Goal: Information Seeking & Learning: Compare options

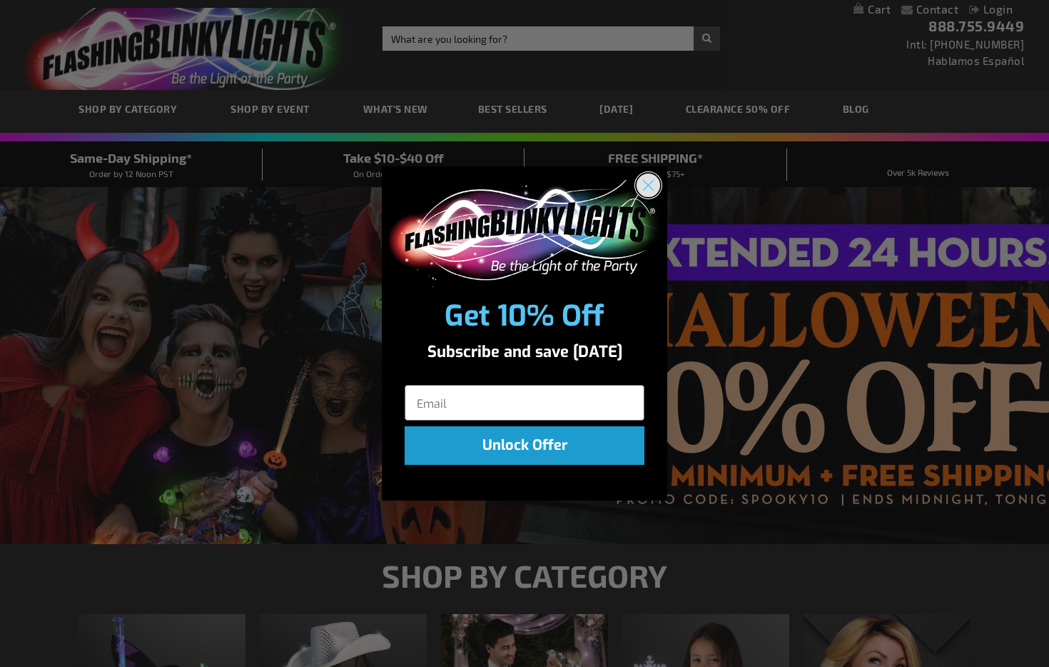
click at [653, 188] on icon "Close dialog" at bounding box center [649, 185] width 10 height 10
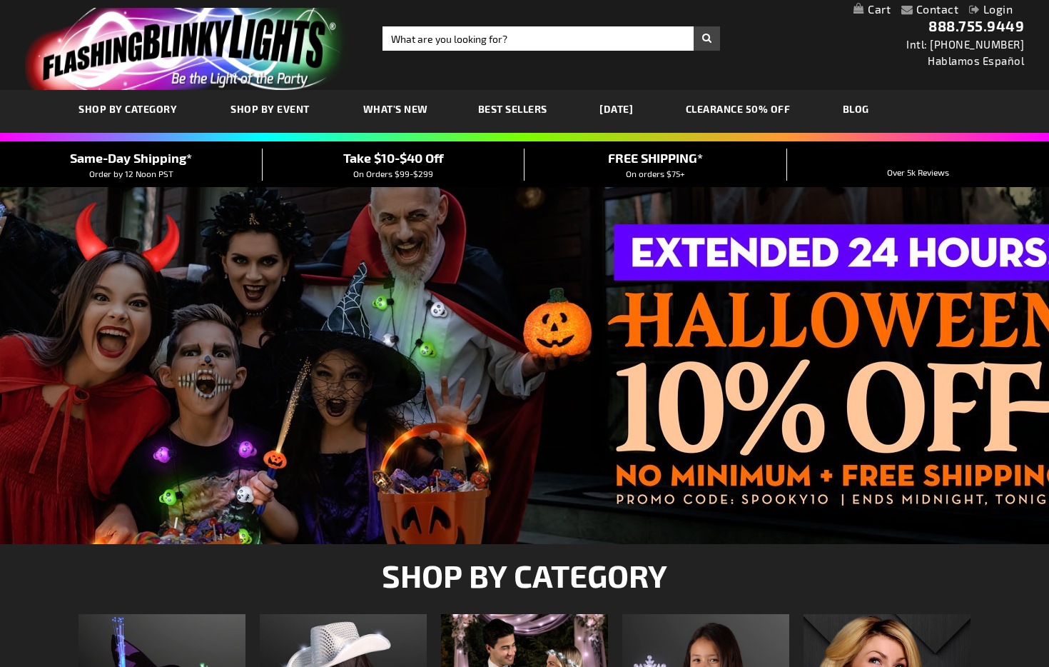
click at [516, 109] on span "Best Sellers" at bounding box center [512, 109] width 69 height 12
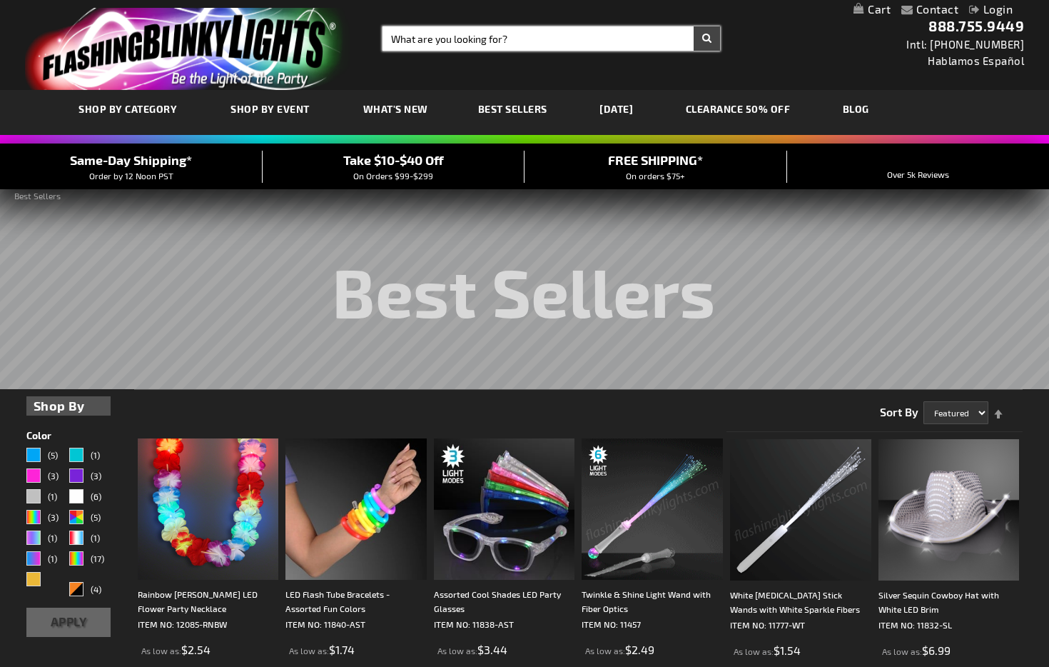
click at [472, 41] on input "Search" at bounding box center [552, 38] width 338 height 24
type input "90s"
click at [694, 26] on button "Search" at bounding box center [707, 38] width 26 height 24
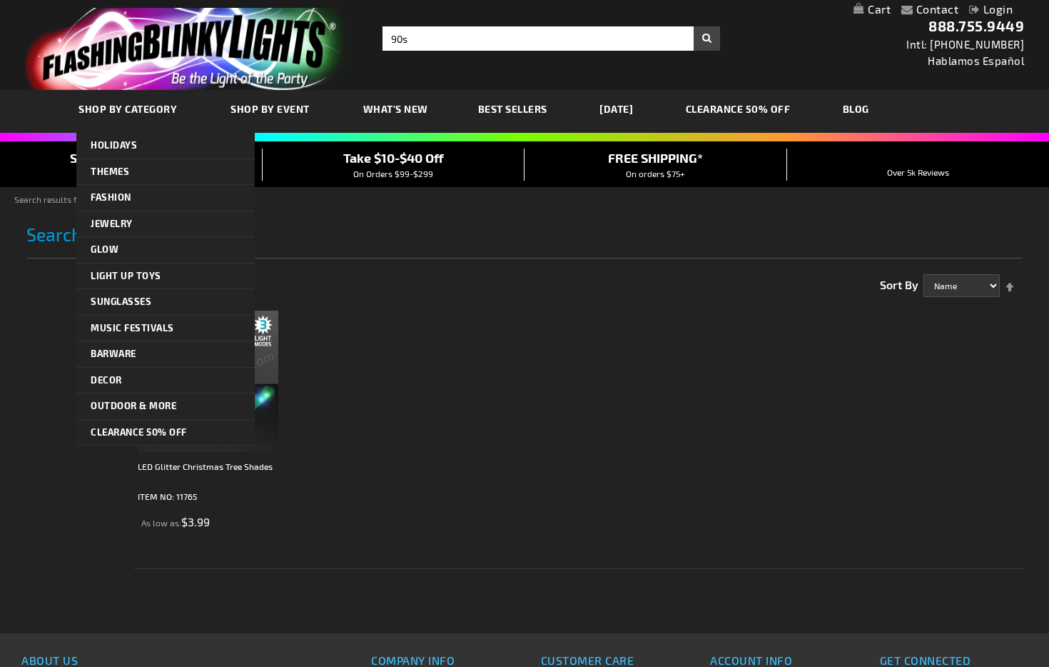
scroll to position [6, 0]
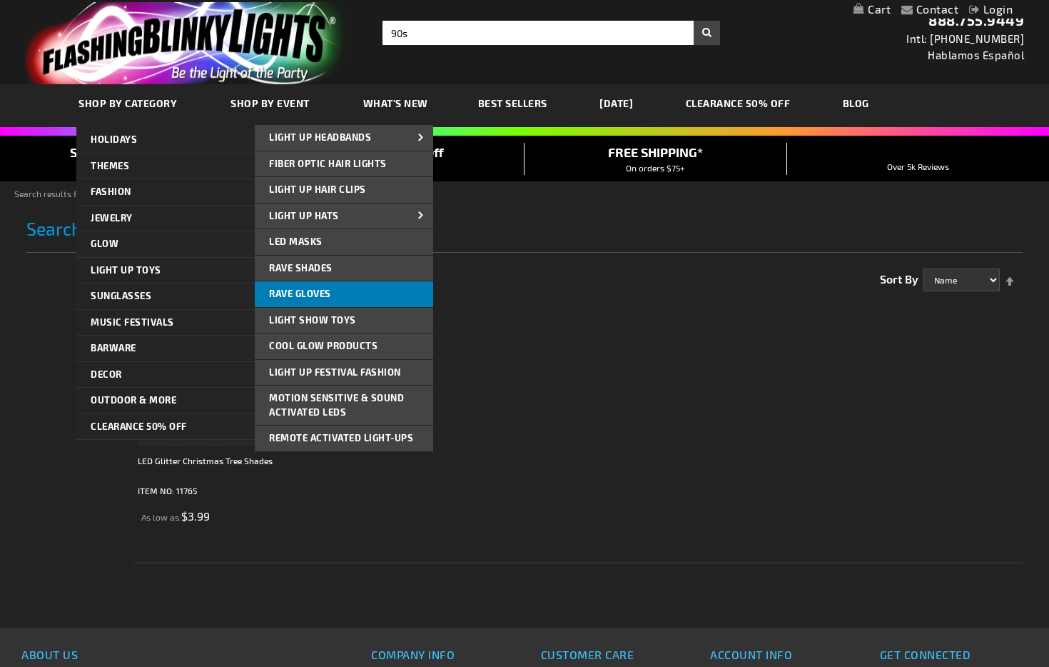
click at [320, 291] on span "Rave Gloves" at bounding box center [300, 293] width 62 height 11
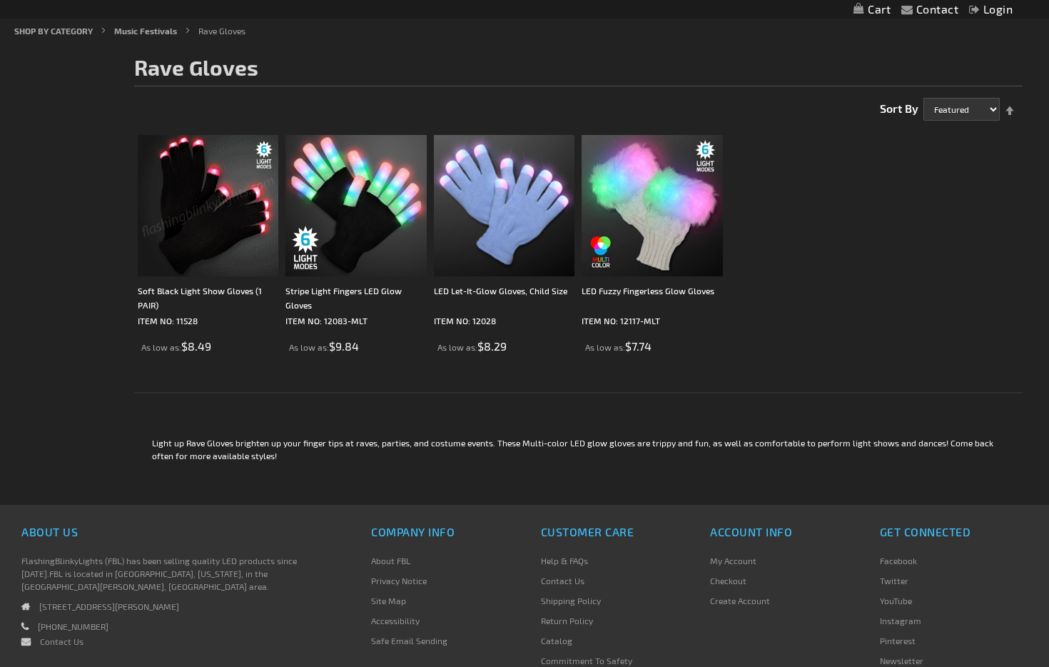
scroll to position [170, 0]
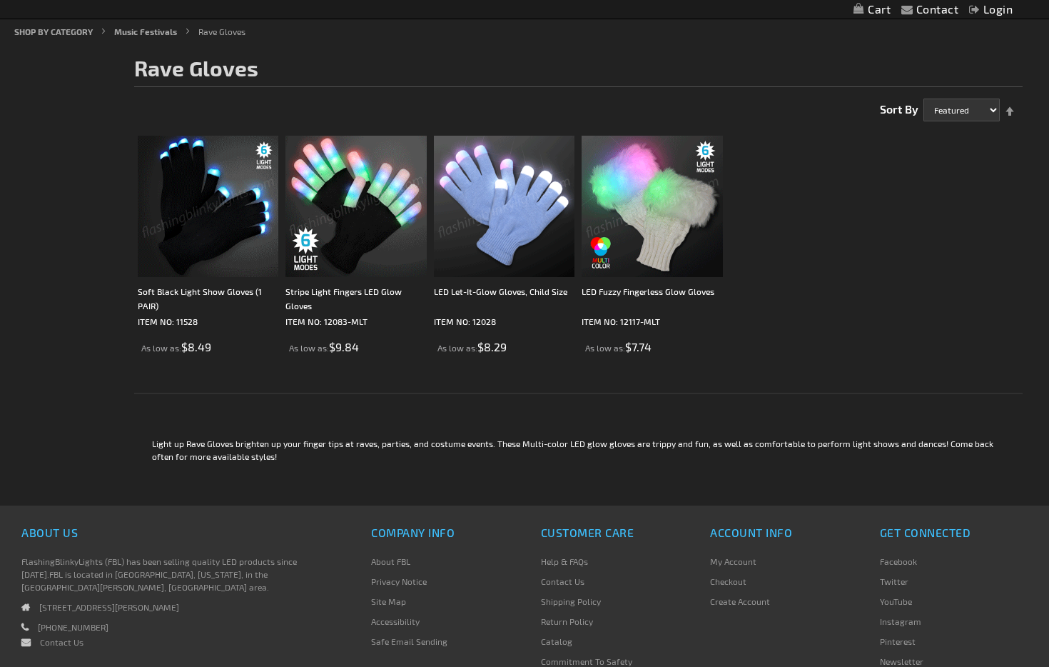
click at [644, 253] on img at bounding box center [652, 206] width 141 height 141
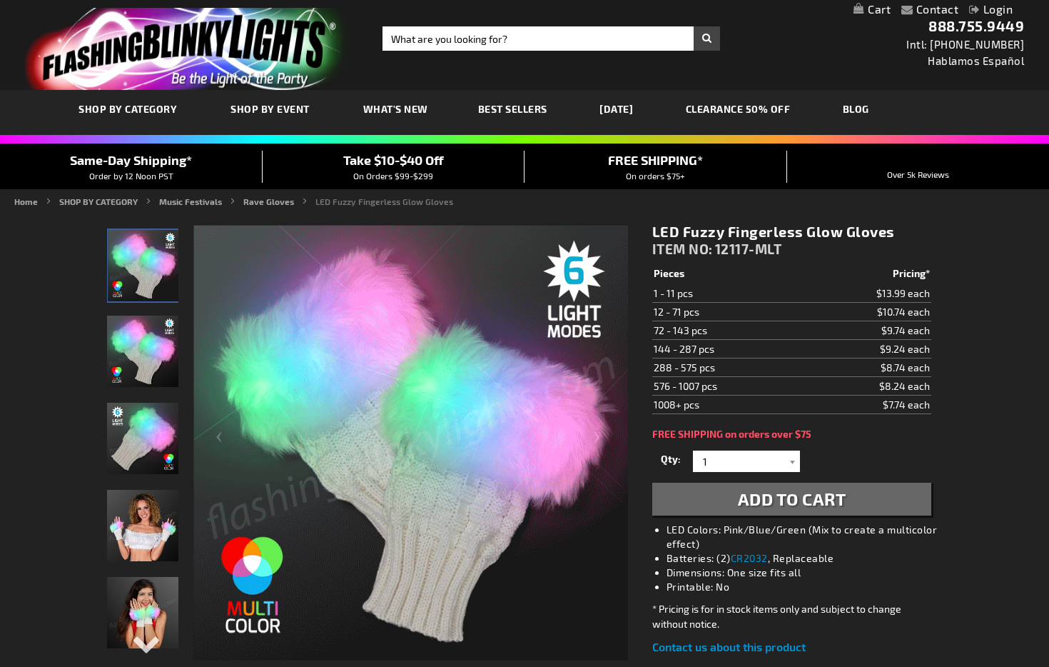
click at [156, 542] on img "Woman displaying LED Fuzzy Fingerless Glow Gloves" at bounding box center [142, 525] width 71 height 71
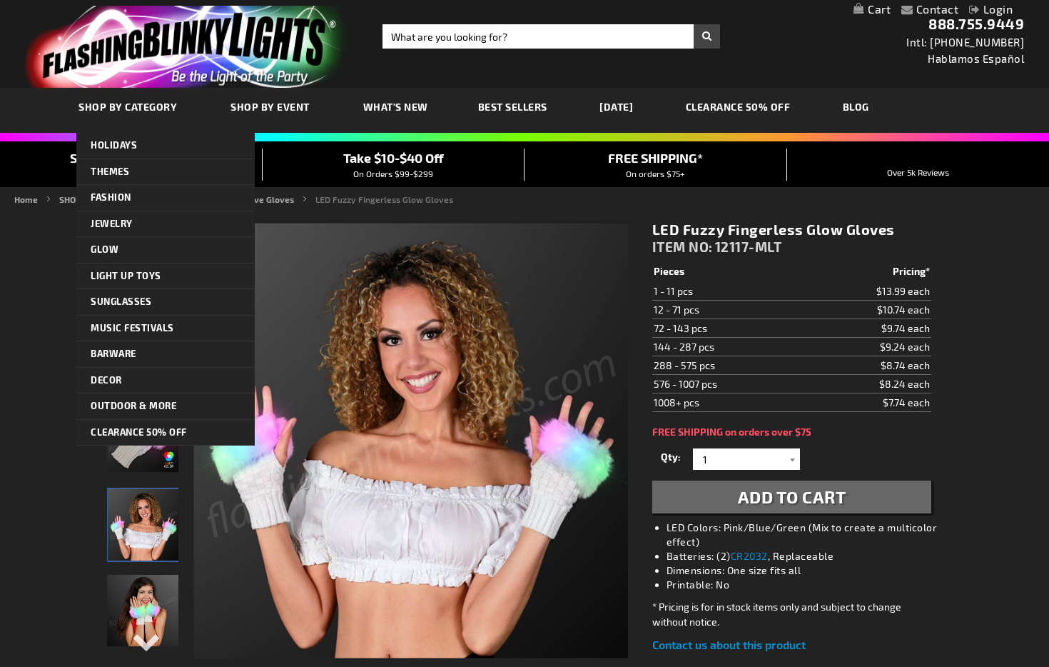
scroll to position [3, 0]
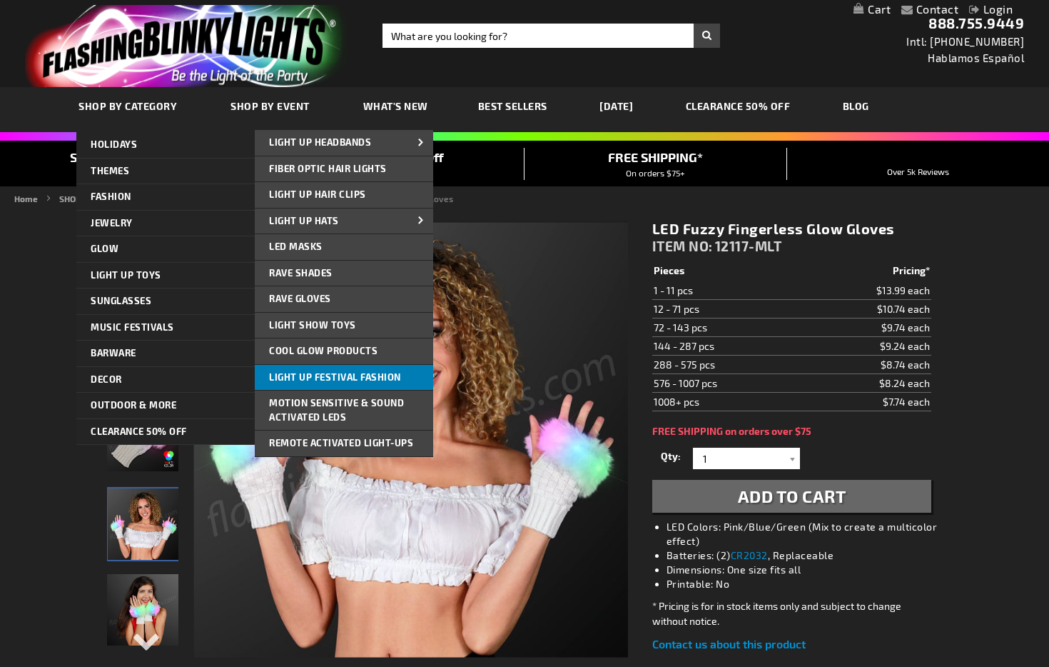
click at [332, 380] on span "Light Up Festival Fashion" at bounding box center [335, 376] width 132 height 11
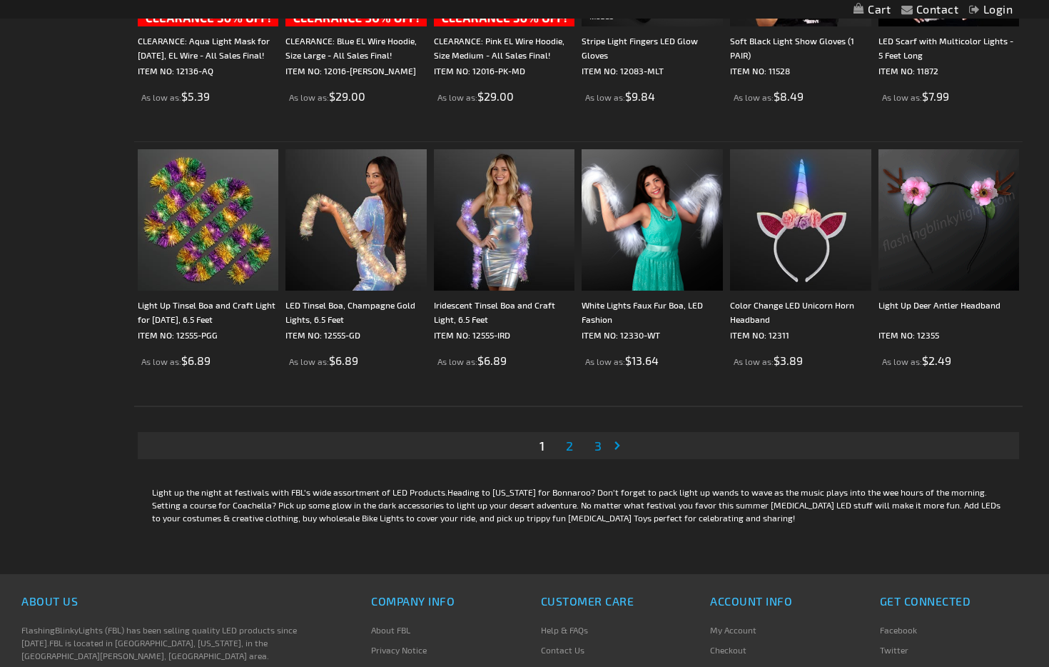
scroll to position [2539, 0]
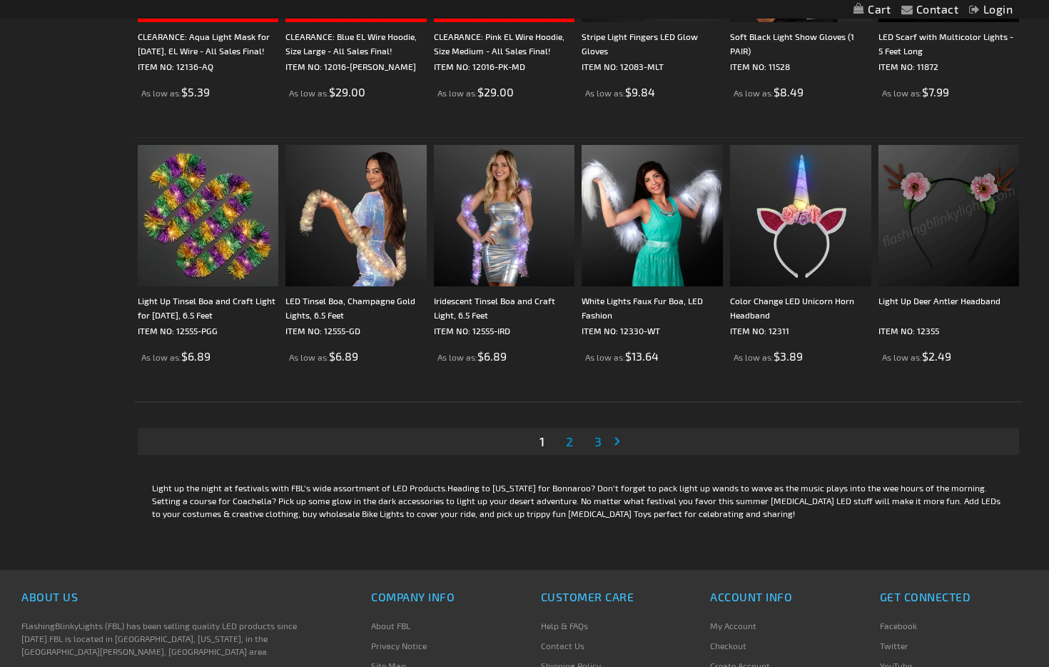
click at [573, 443] on span "2" at bounding box center [569, 441] width 7 height 16
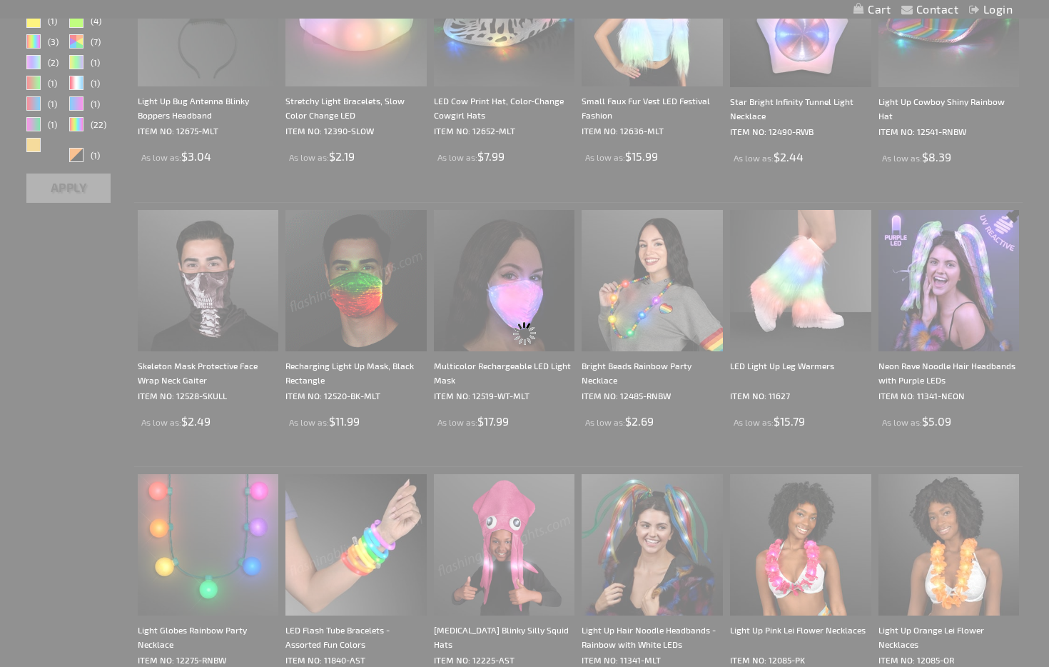
scroll to position [0, 0]
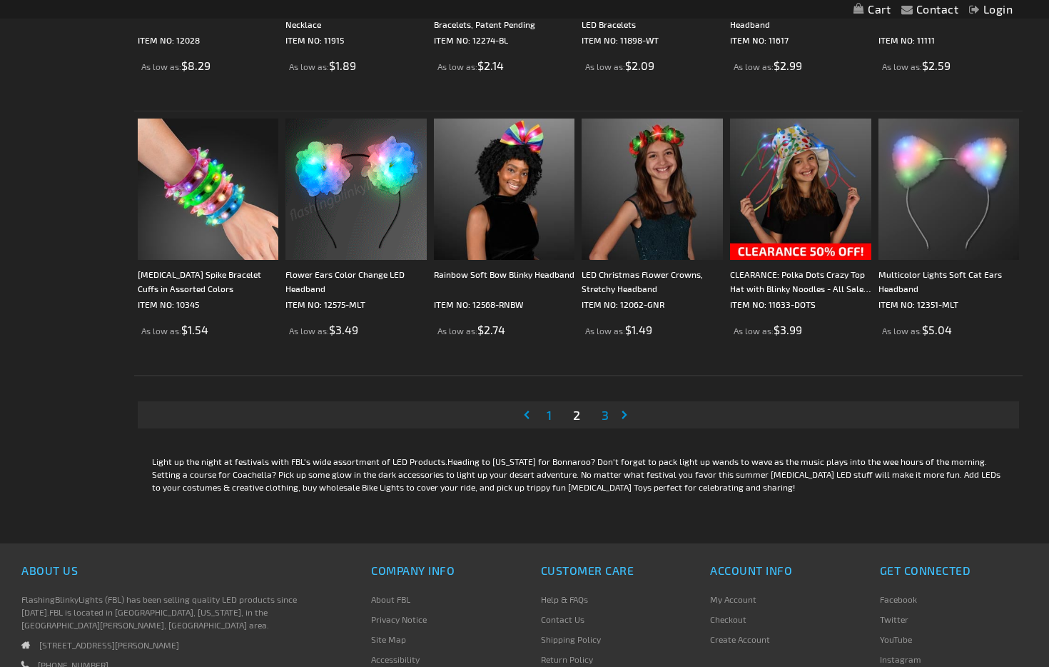
scroll to position [2566, 0]
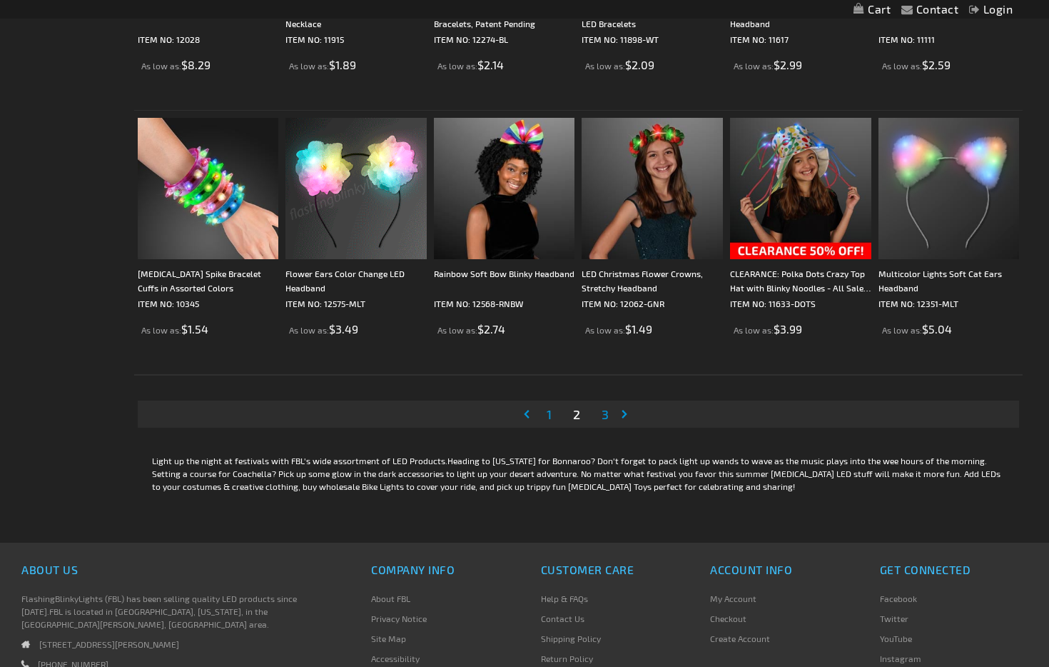
click at [607, 415] on span "3" at bounding box center [605, 414] width 7 height 16
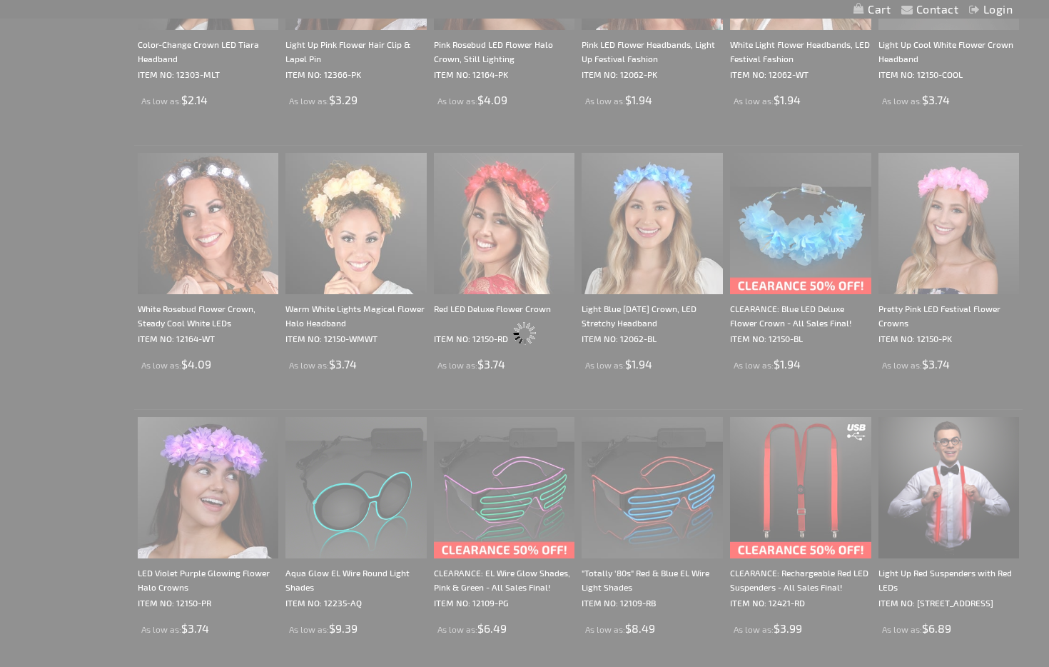
scroll to position [189, 0]
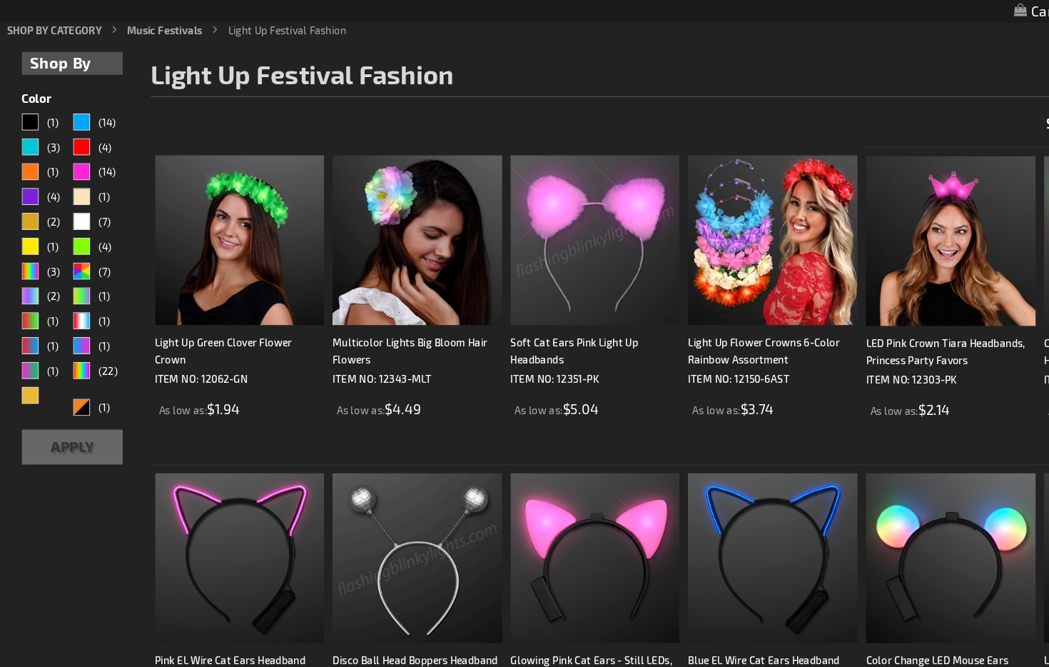
scroll to position [172, 0]
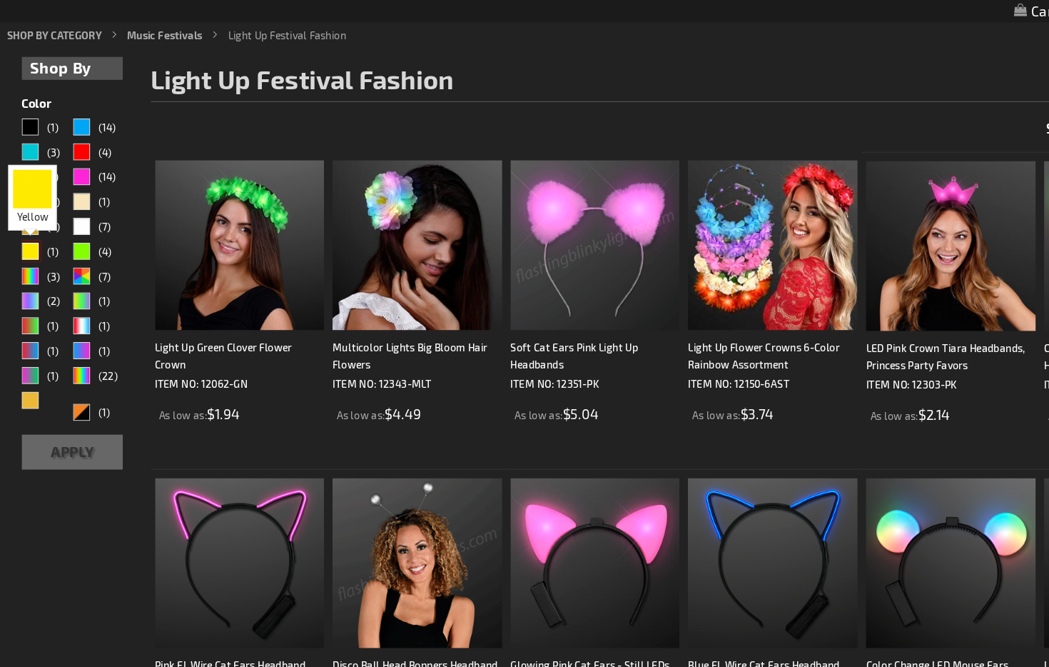
click at [35, 211] on div "Yellow" at bounding box center [33, 209] width 14 height 14
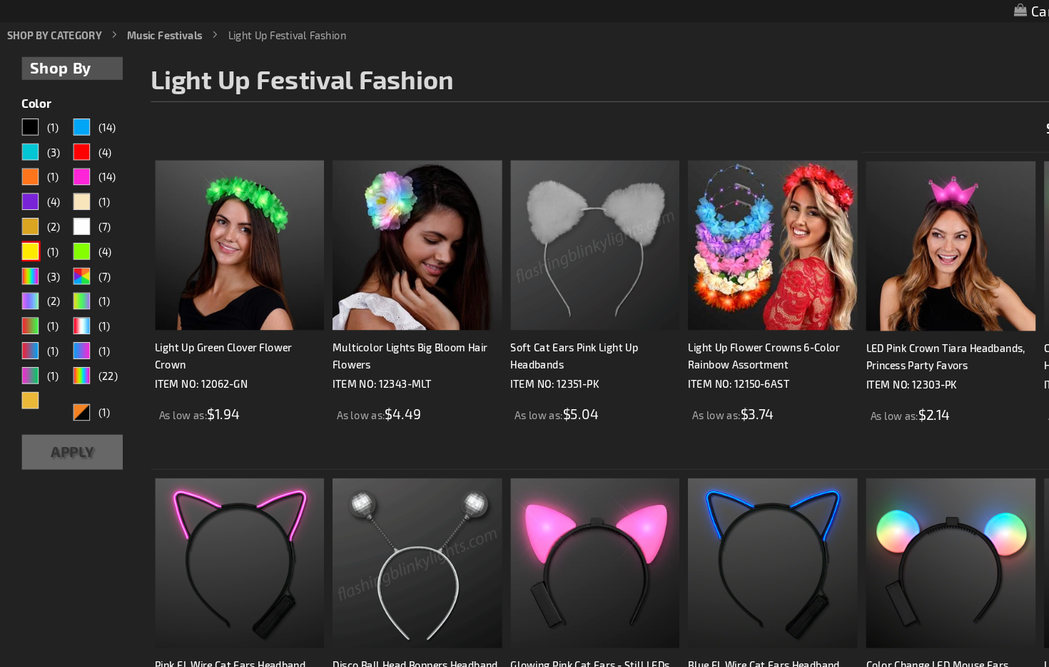
click at [83, 371] on button "Apply" at bounding box center [68, 376] width 85 height 29
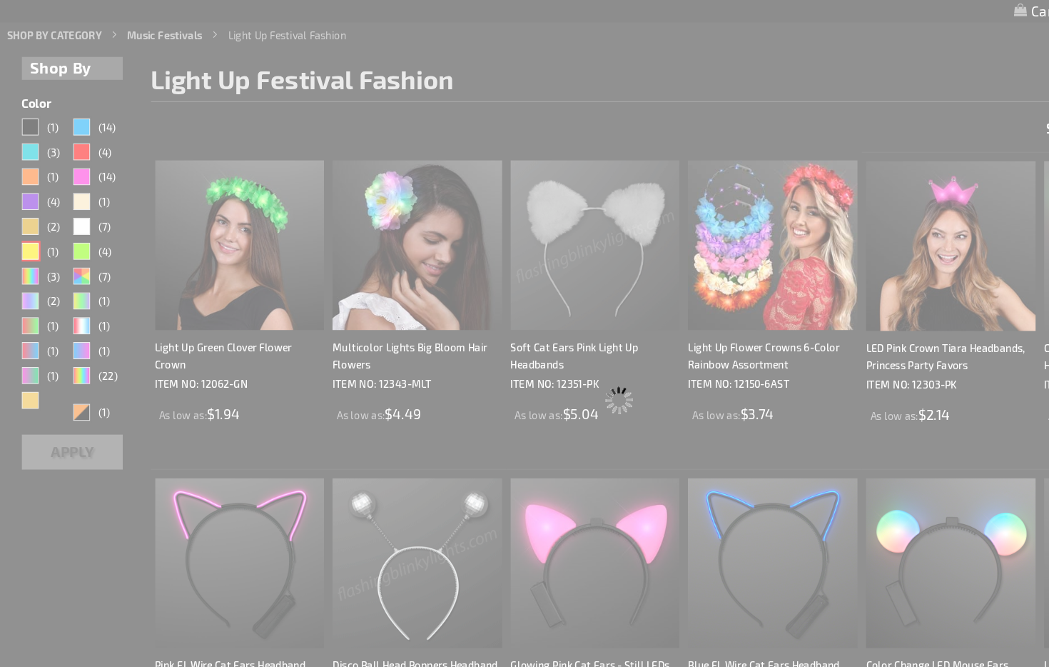
scroll to position [101, 0]
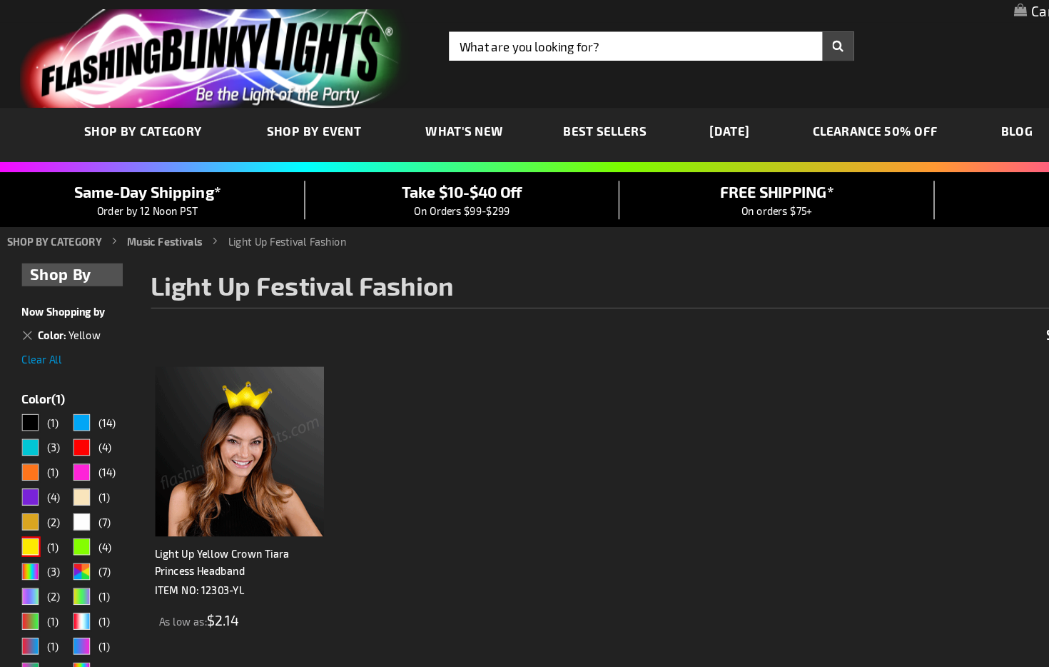
click at [251, 376] on img at bounding box center [208, 376] width 141 height 141
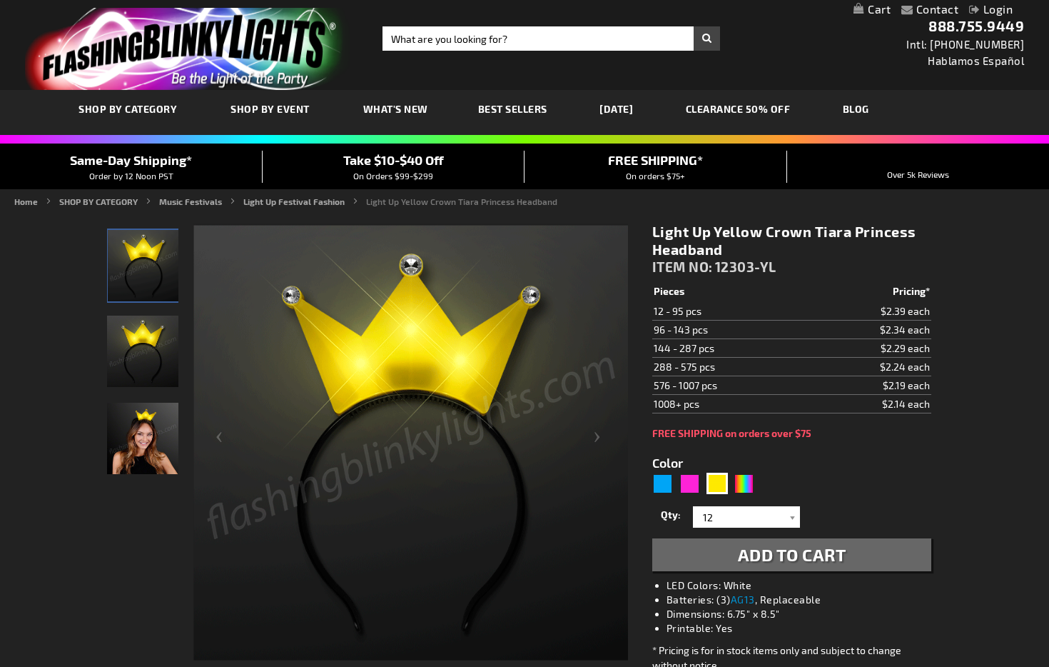
click at [139, 343] on img "Yellow Light Up Crown Tiara LED Headband" at bounding box center [142, 351] width 71 height 71
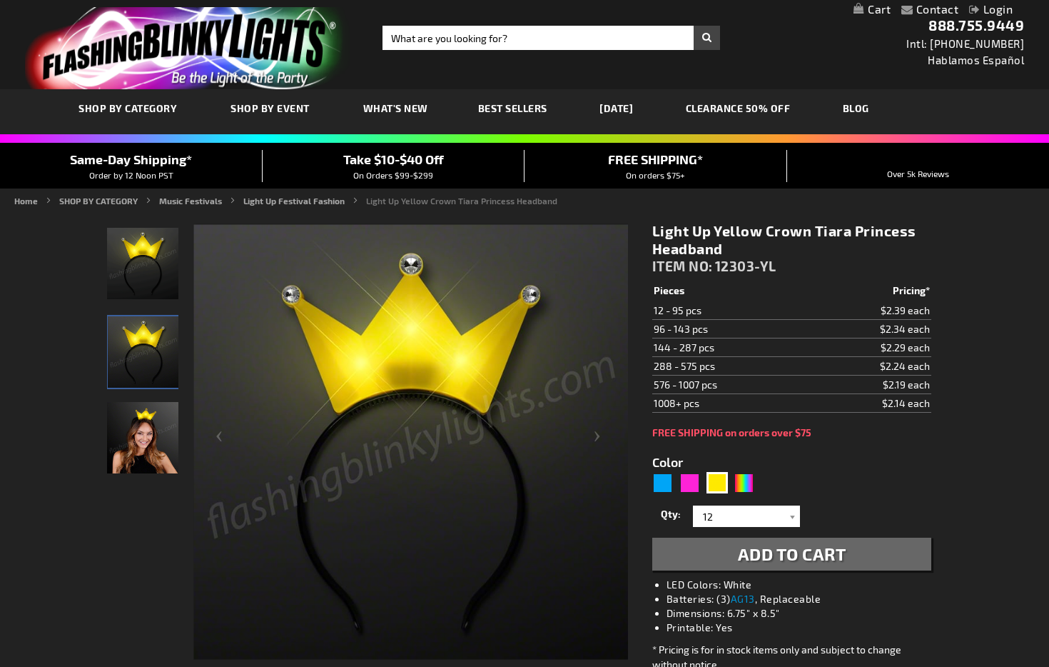
click at [149, 434] on img "Woman wearing Yellow Light Up Crown Tiara LED Headband" at bounding box center [142, 437] width 71 height 71
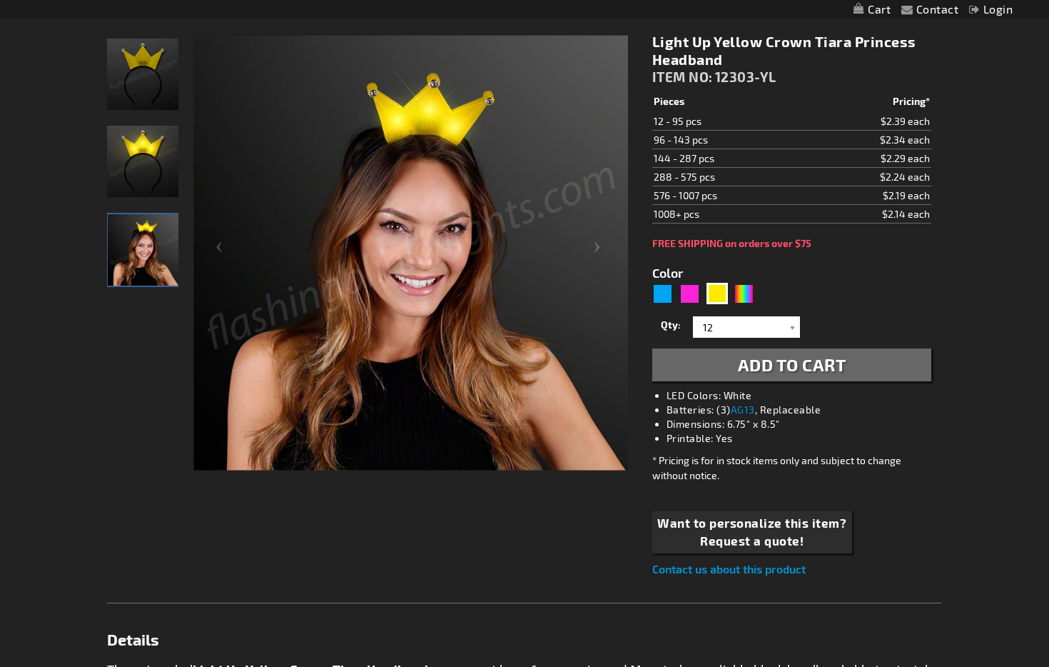
scroll to position [182, 0]
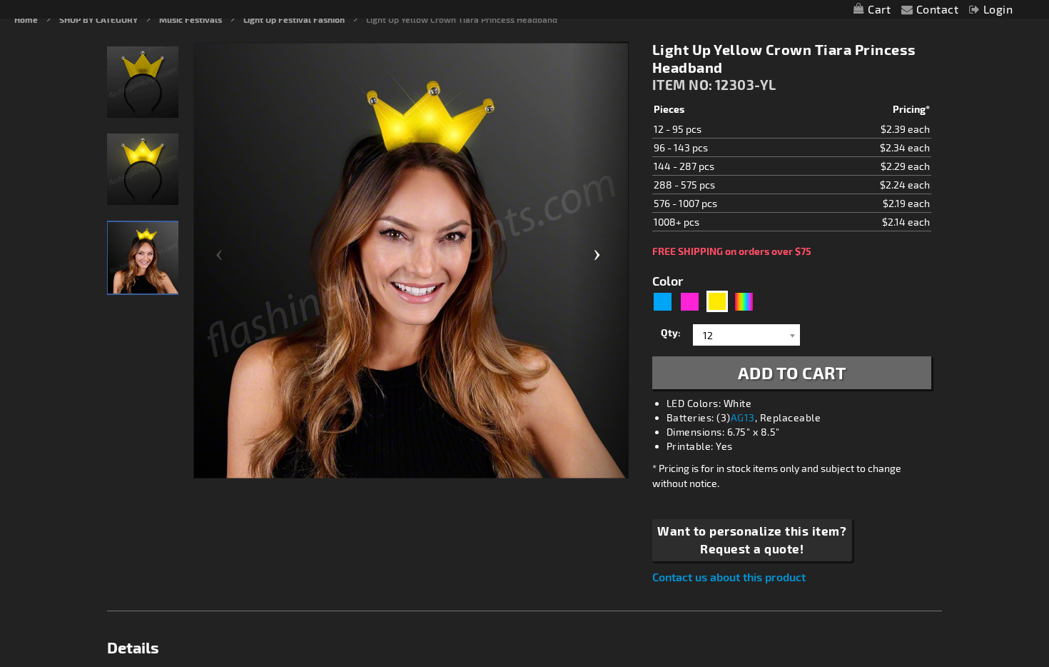
click at [591, 255] on div "Next" at bounding box center [600, 260] width 57 height 438
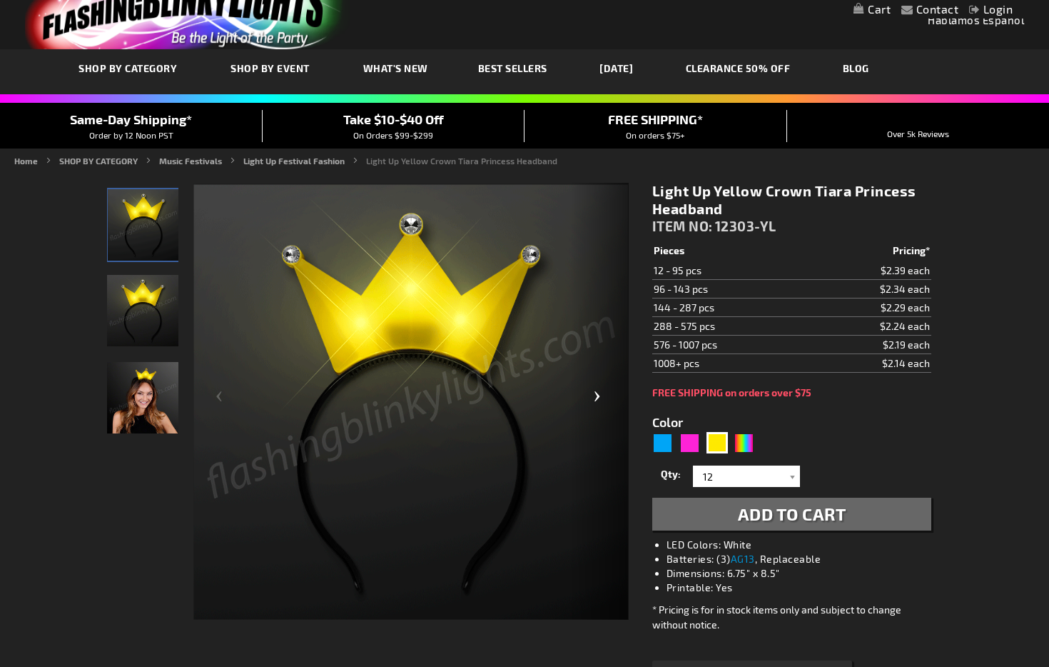
scroll to position [0, 0]
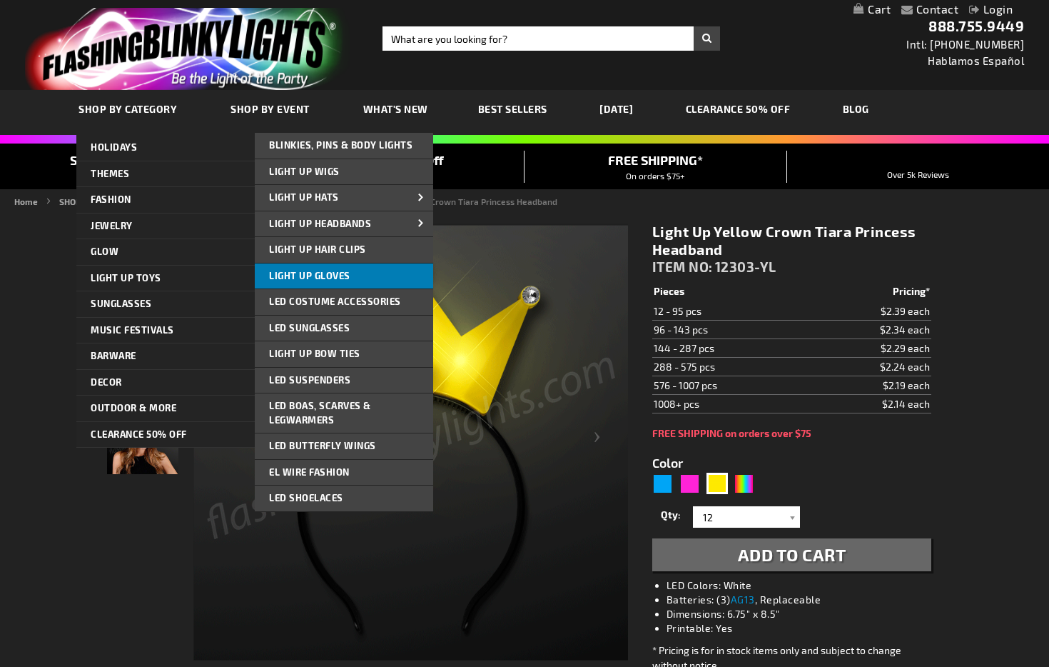
click at [308, 276] on span "Light Up Gloves" at bounding box center [309, 275] width 81 height 11
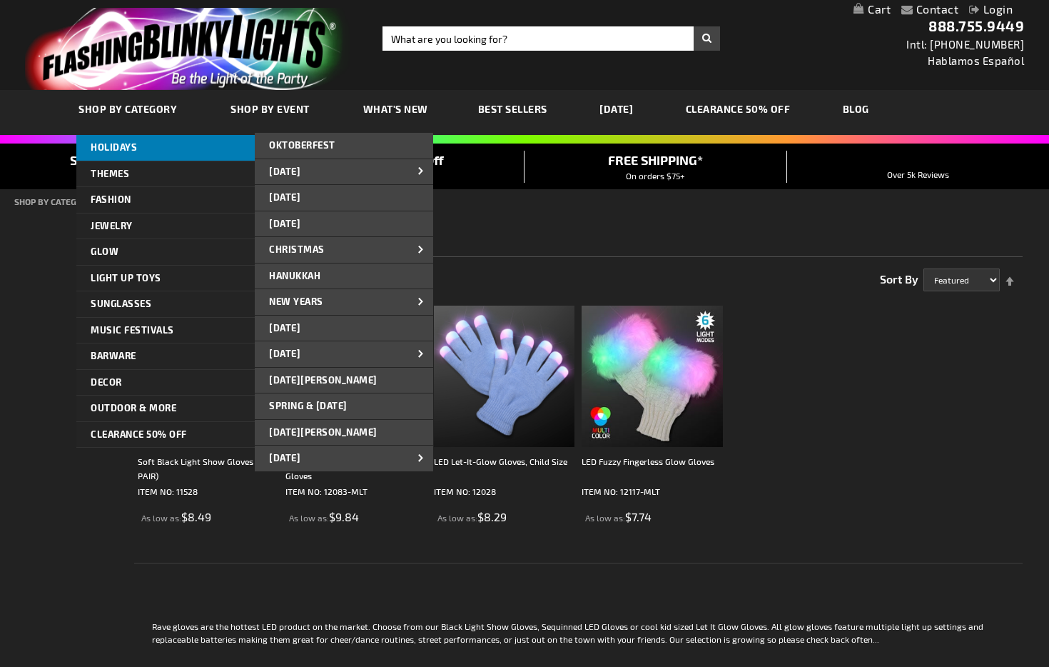
scroll to position [4, 0]
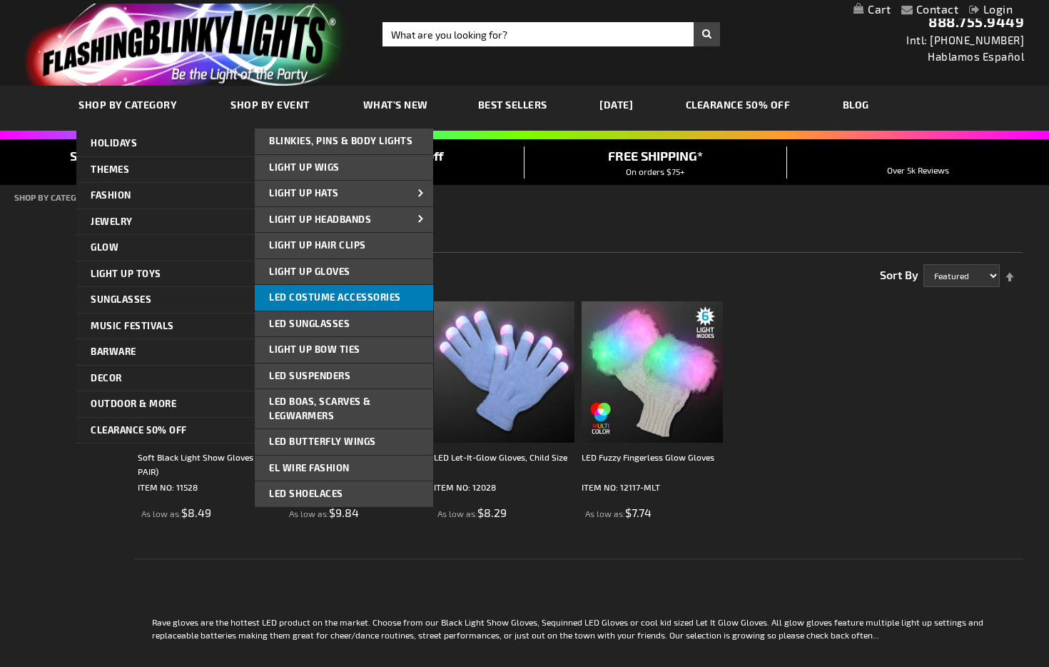
click at [336, 297] on span "LED Costume Accessories" at bounding box center [335, 296] width 132 height 11
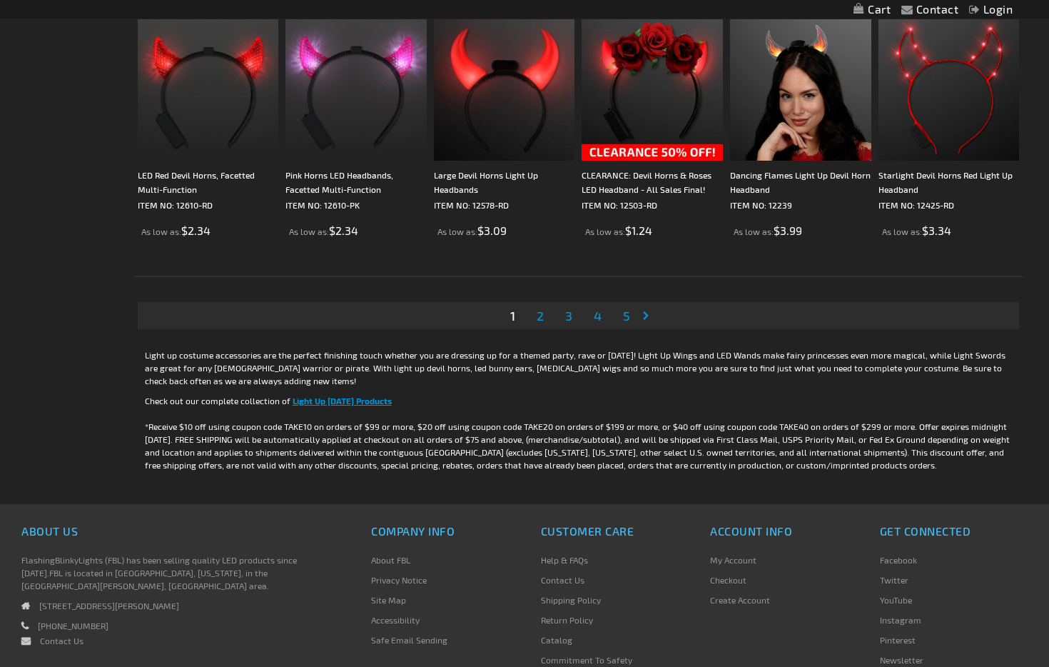
scroll to position [2668, 0]
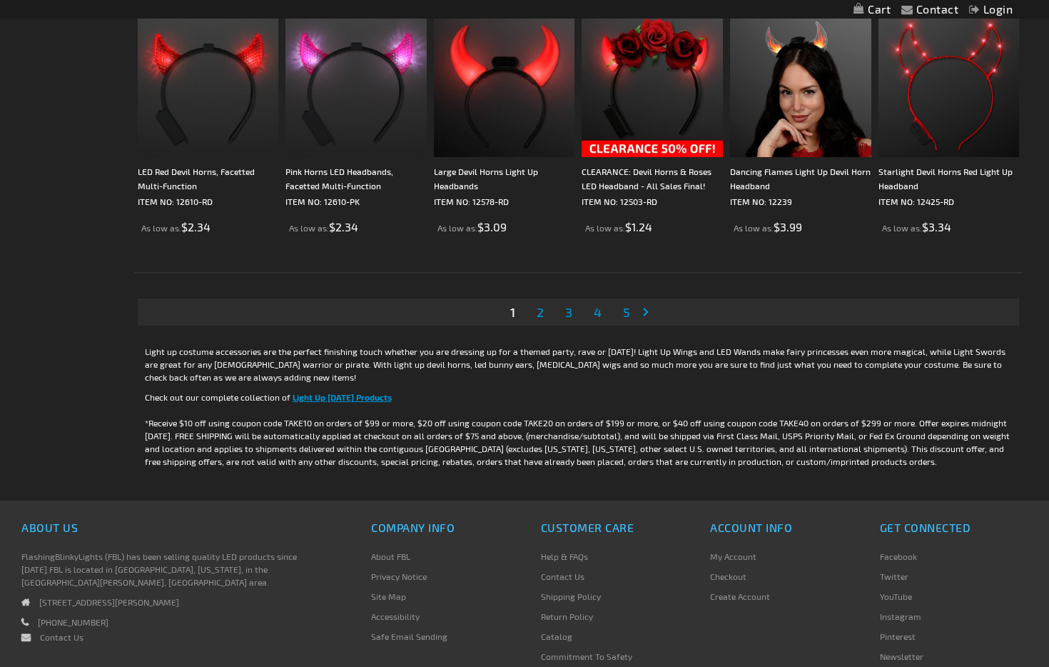
click at [544, 314] on link "Page 2" at bounding box center [540, 311] width 13 height 21
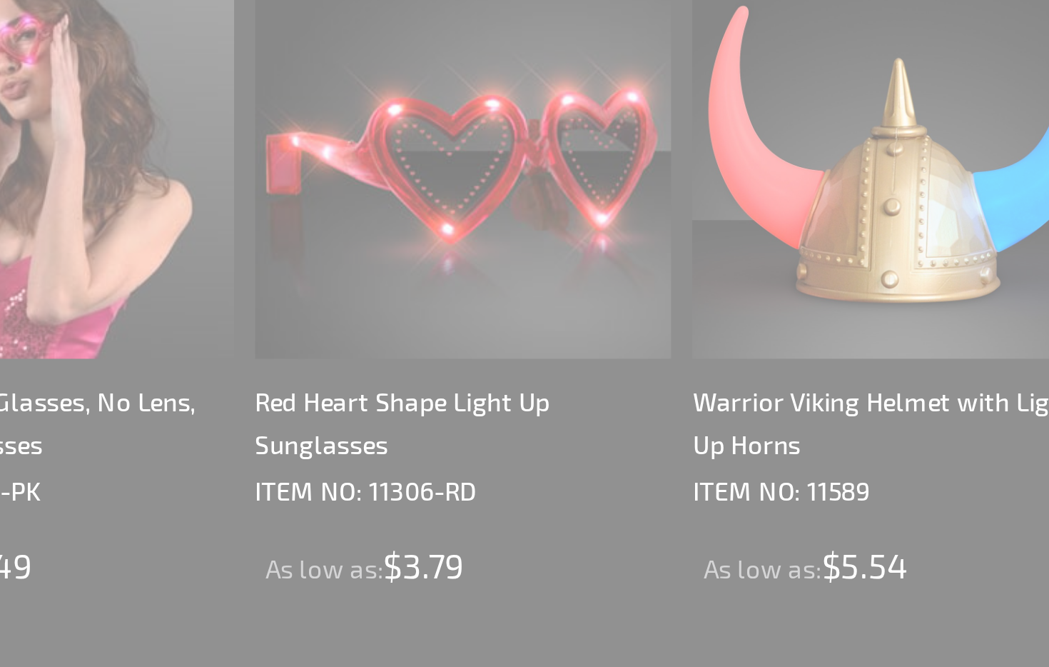
scroll to position [0, 0]
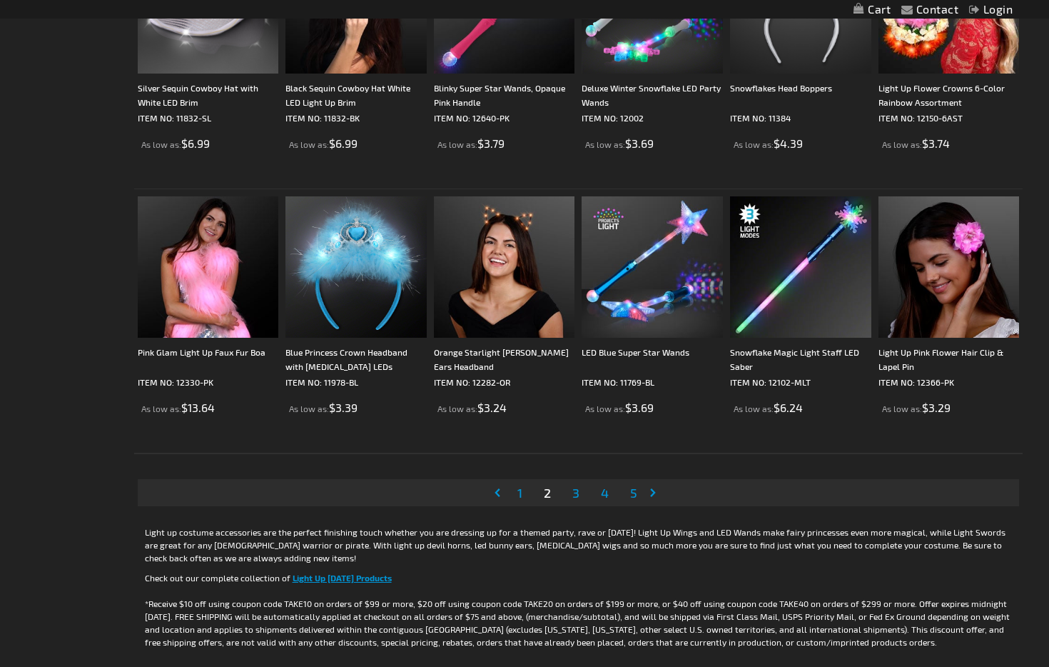
scroll to position [2517, 0]
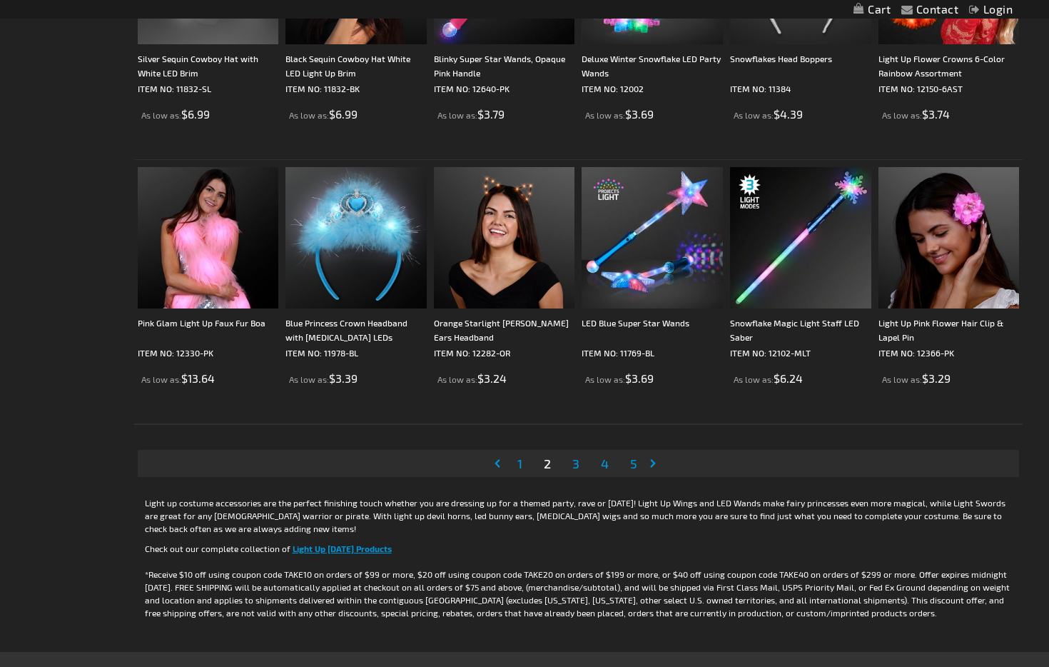
click at [575, 467] on span "3" at bounding box center [576, 463] width 7 height 16
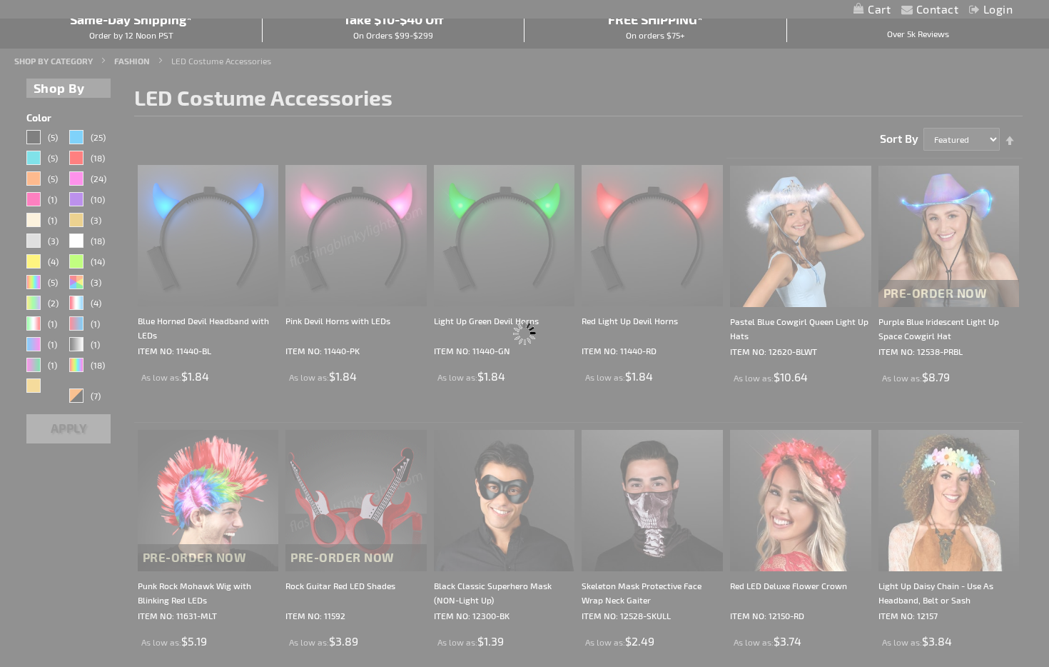
scroll to position [0, 0]
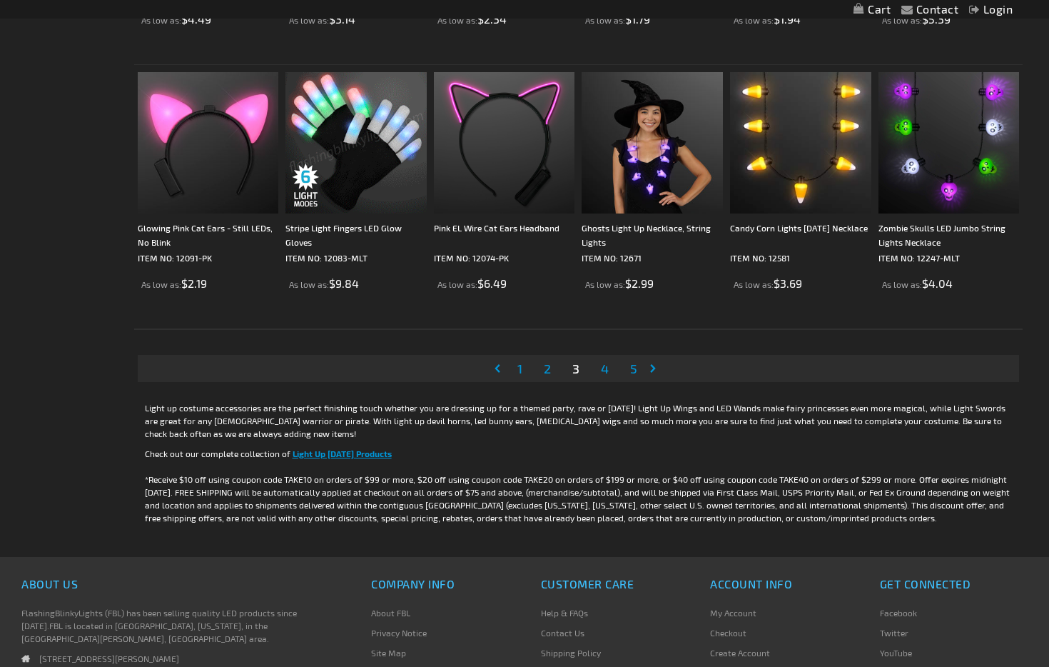
scroll to position [2616, 0]
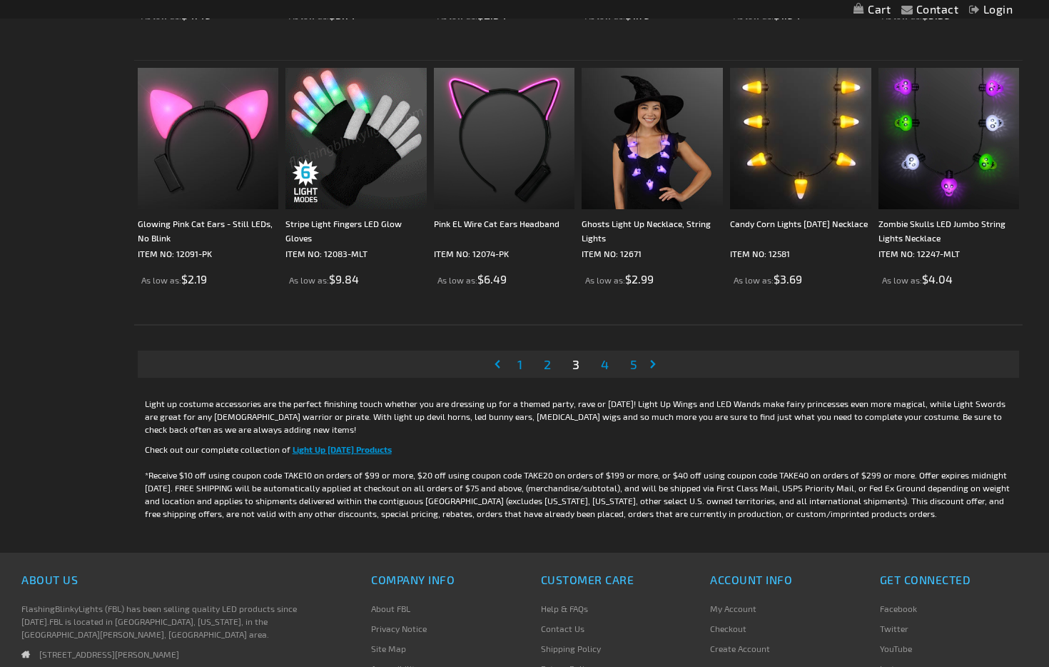
click at [612, 368] on link "Page 4" at bounding box center [605, 363] width 14 height 21
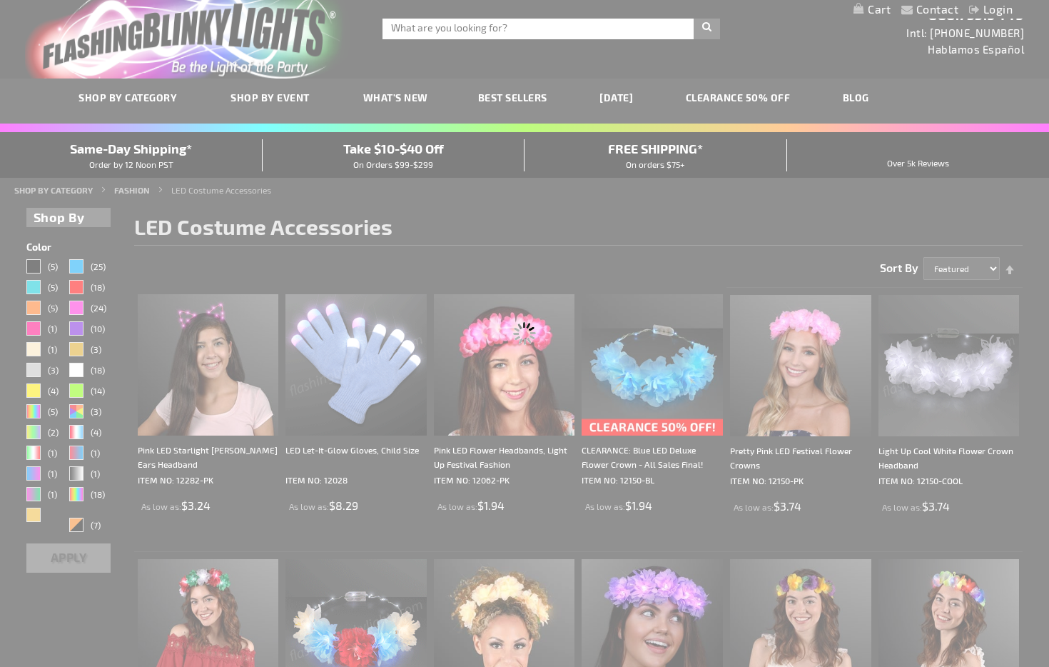
scroll to position [0, 0]
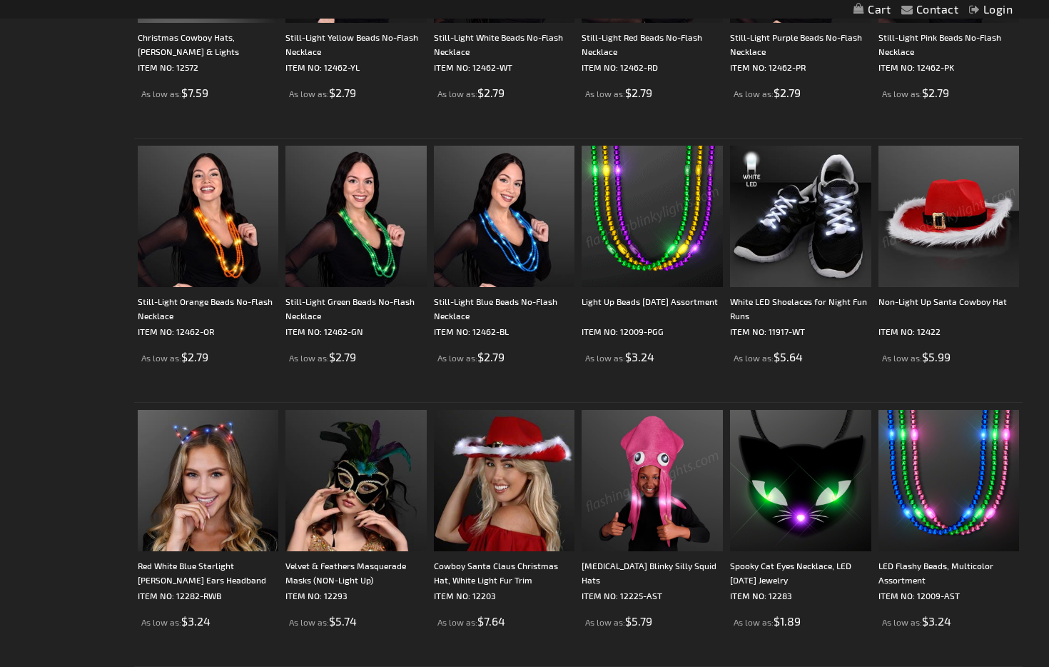
scroll to position [954, 0]
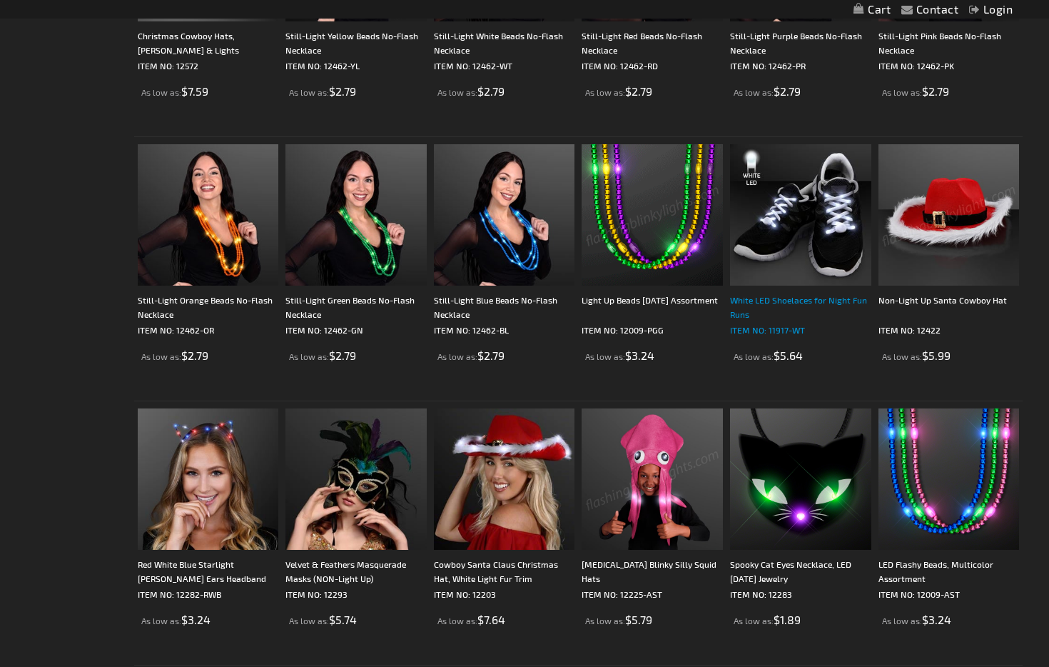
click at [753, 301] on div "White LED Shoelaces for Night Fun Runs" at bounding box center [800, 307] width 141 height 29
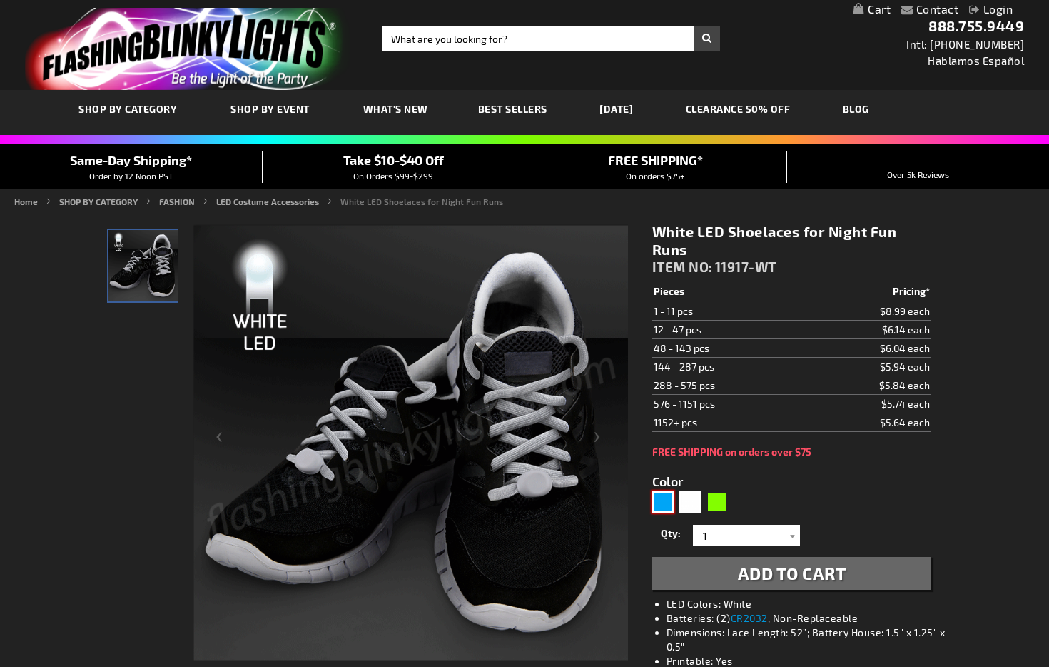
click at [661, 505] on div "Blue" at bounding box center [663, 501] width 21 height 21
type input "5629"
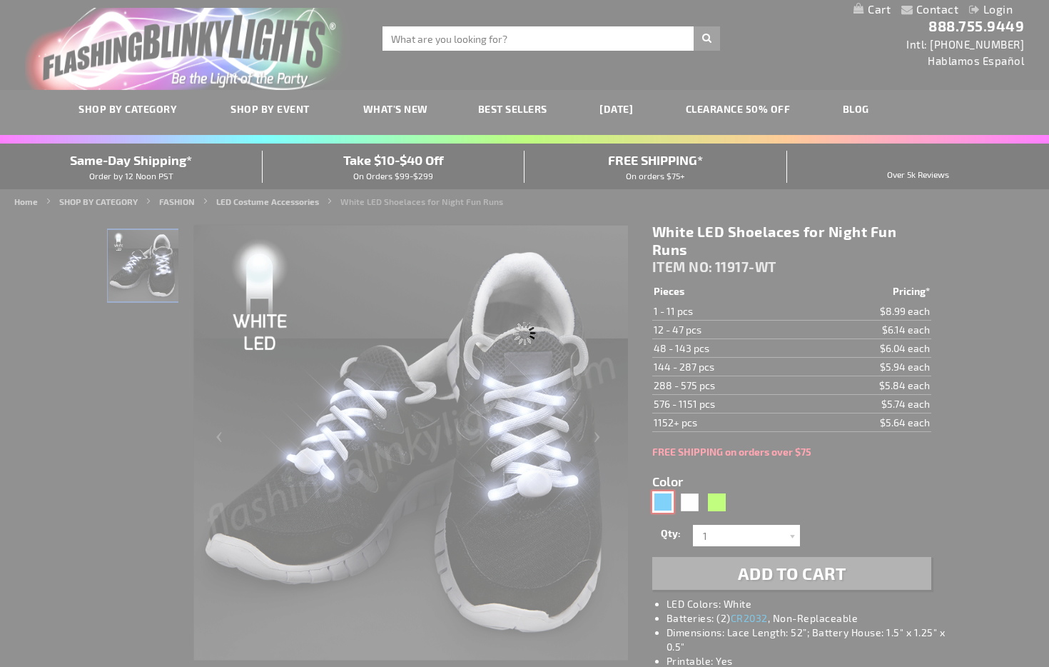
type input "11917-BL"
type input "Customize - Blue LED Shoelaces for Night Fun Runs - ITEM NO: 11917-BL"
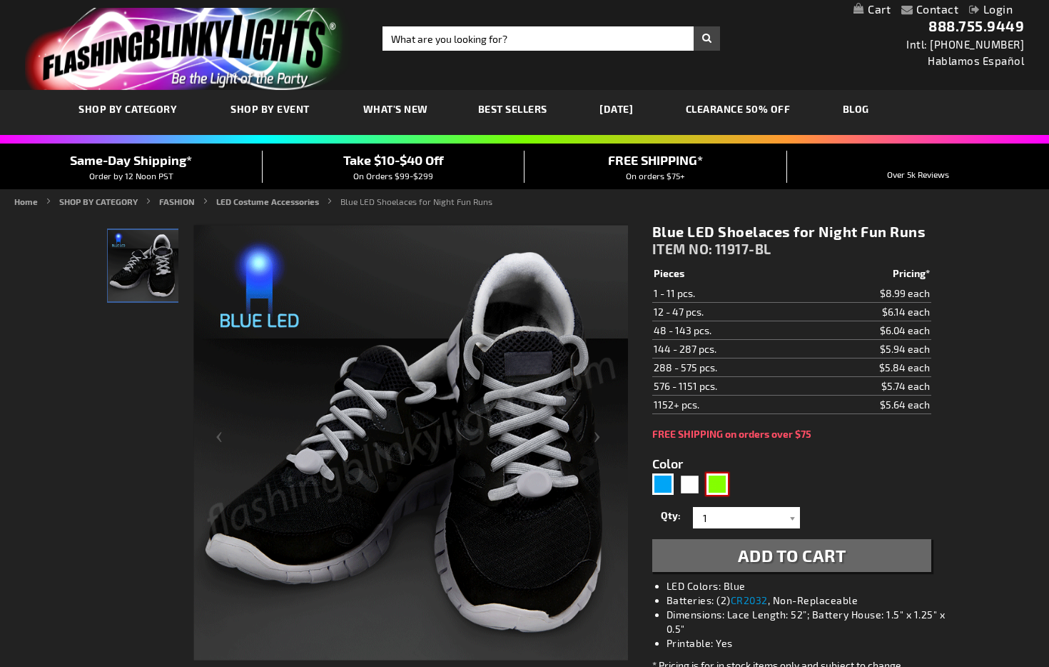
click at [723, 488] on div "Green" at bounding box center [717, 483] width 21 height 21
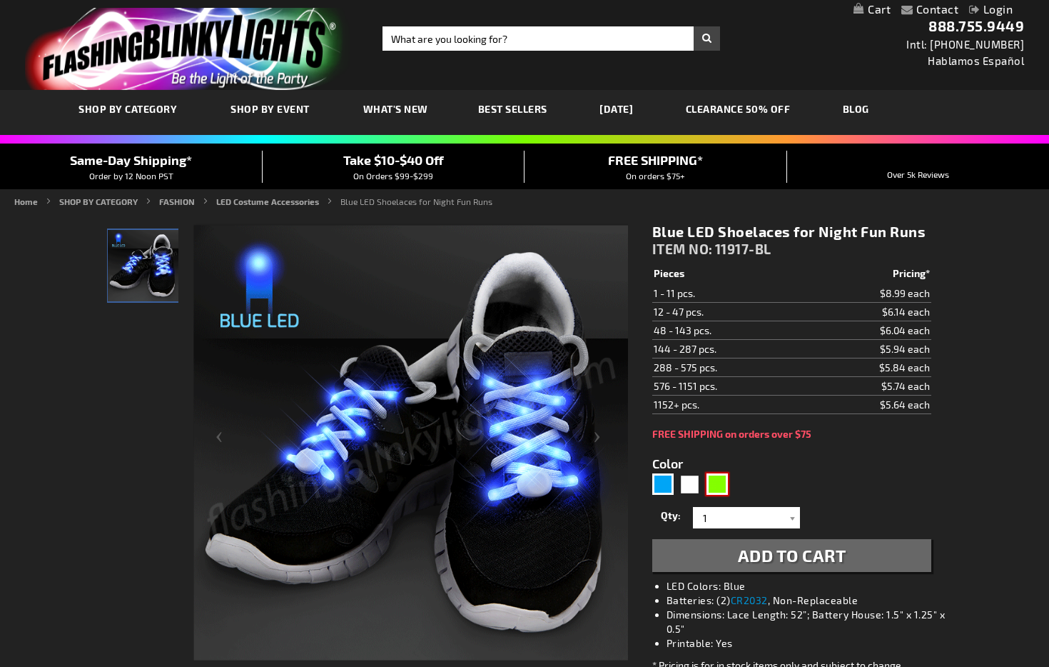
type input "5648"
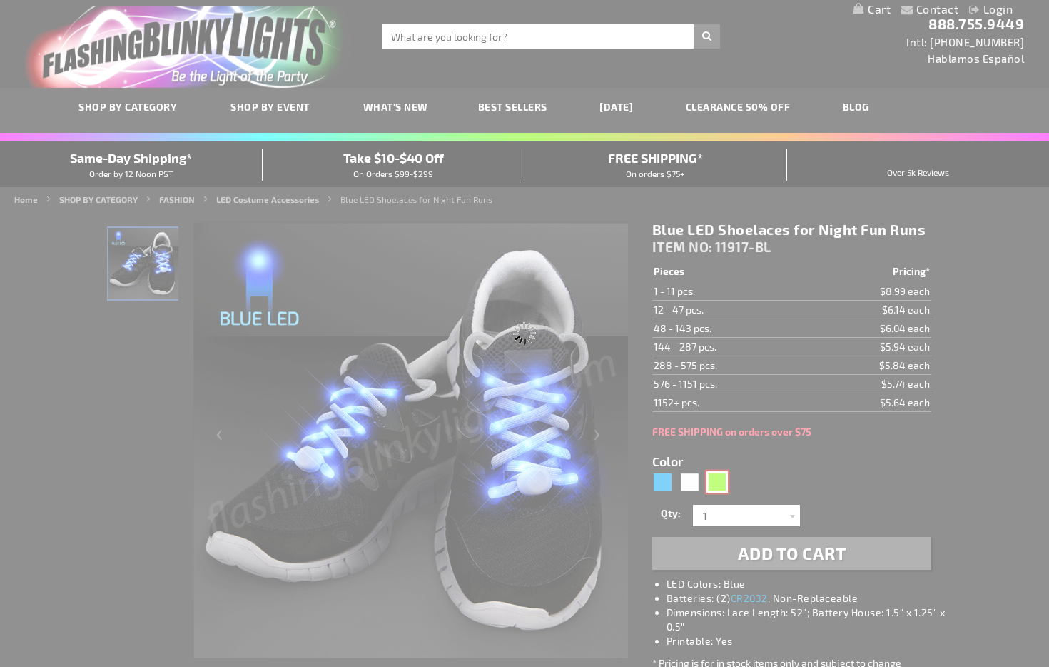
type input "11917-GN"
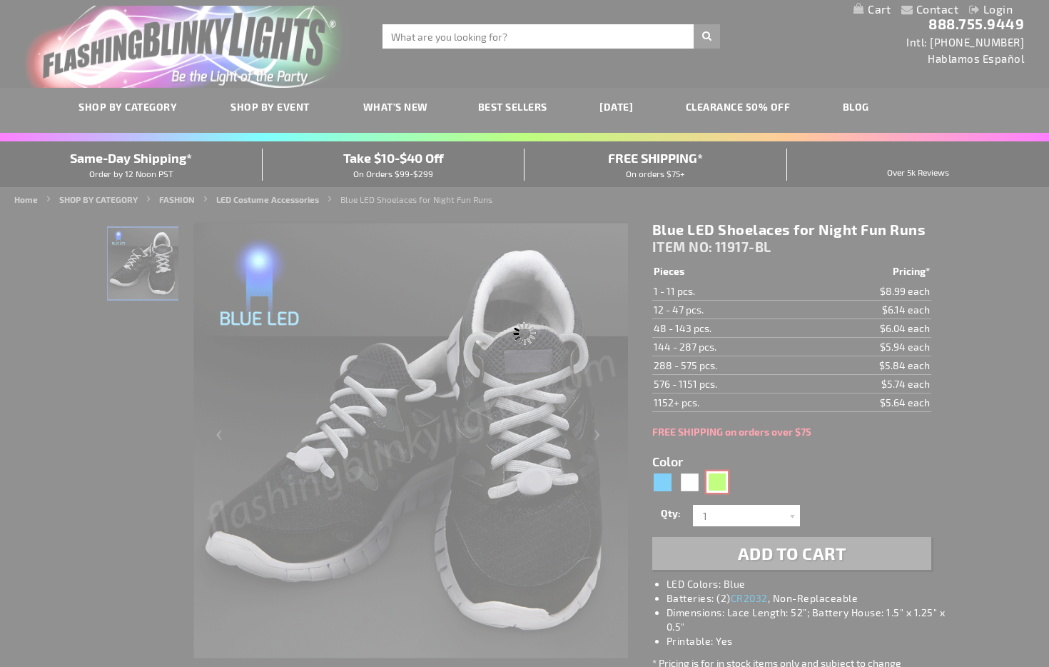
type input "Customize - Jade Light Up Shoelaces for Night Runs - ITEM NO: 11917-GN"
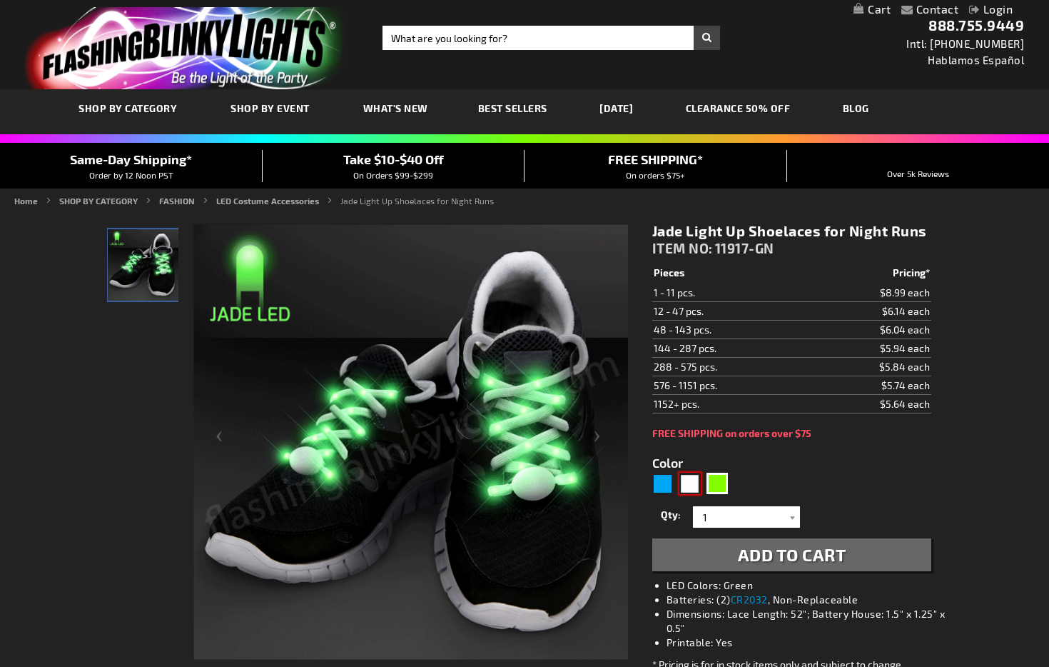
click at [687, 488] on div "White" at bounding box center [690, 483] width 21 height 21
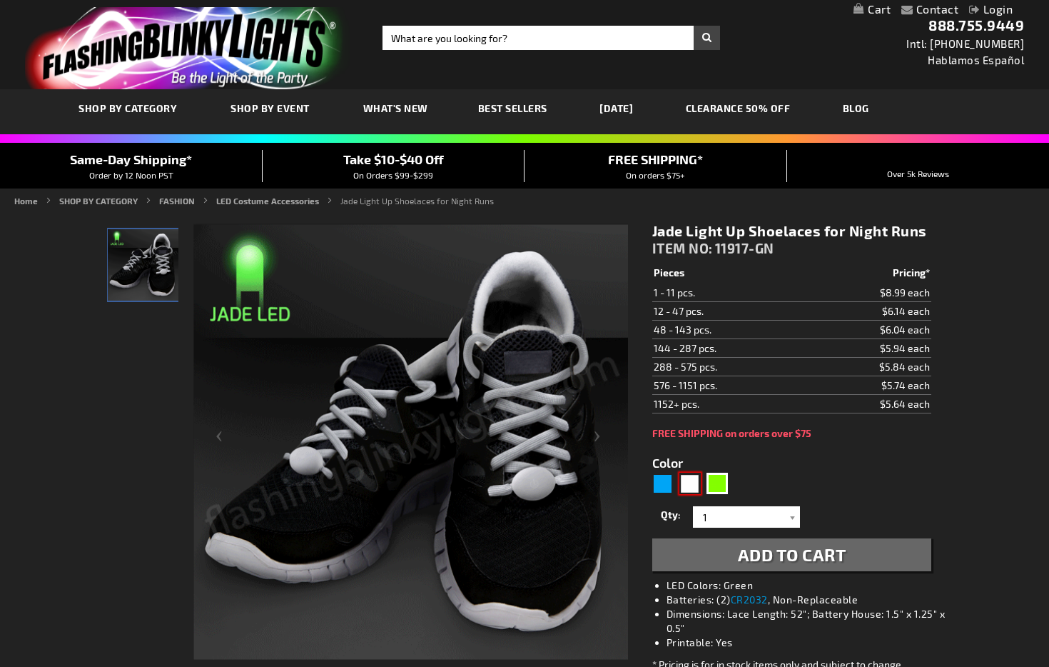
type input "5646"
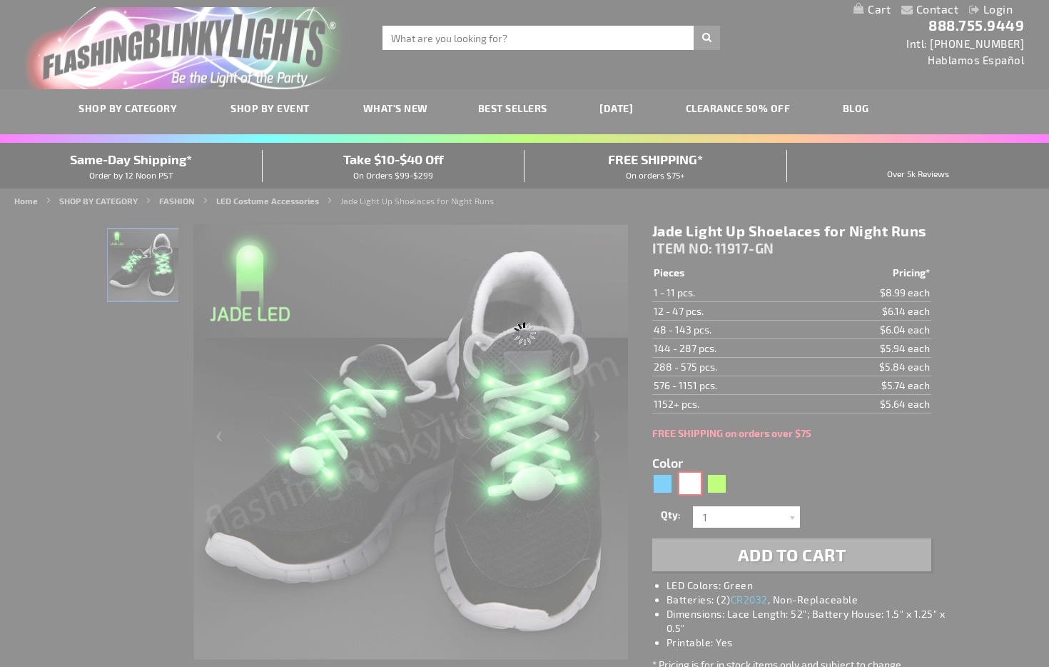
type input "11917-WT"
type input "Customize - White LED Shoelaces for Night Fun Runs - ITEM NO: 11917-WT"
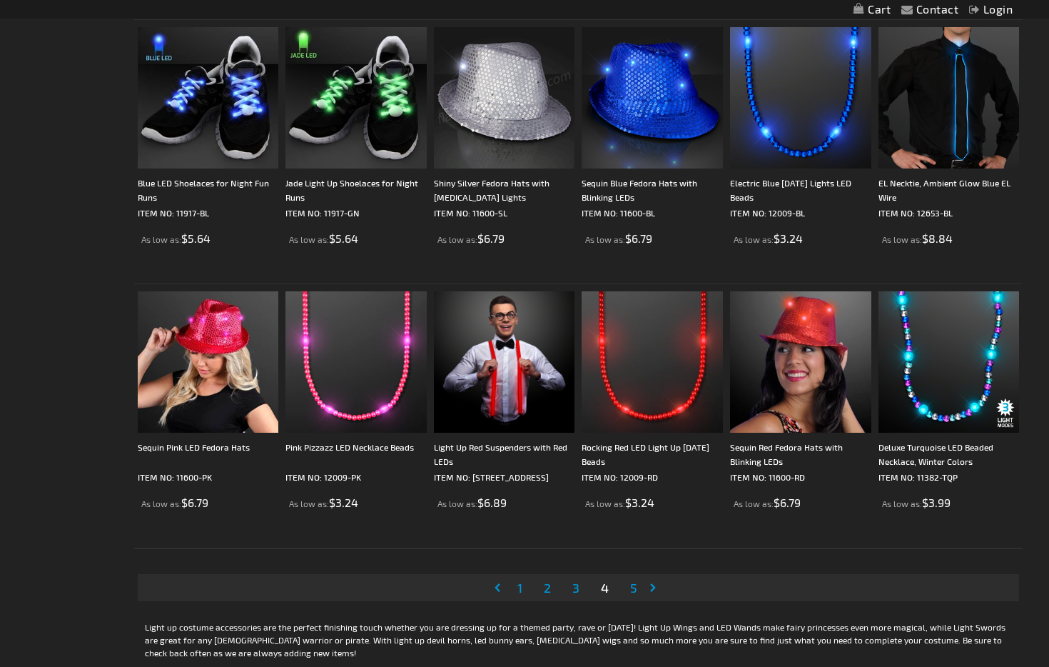
scroll to position [2399, 0]
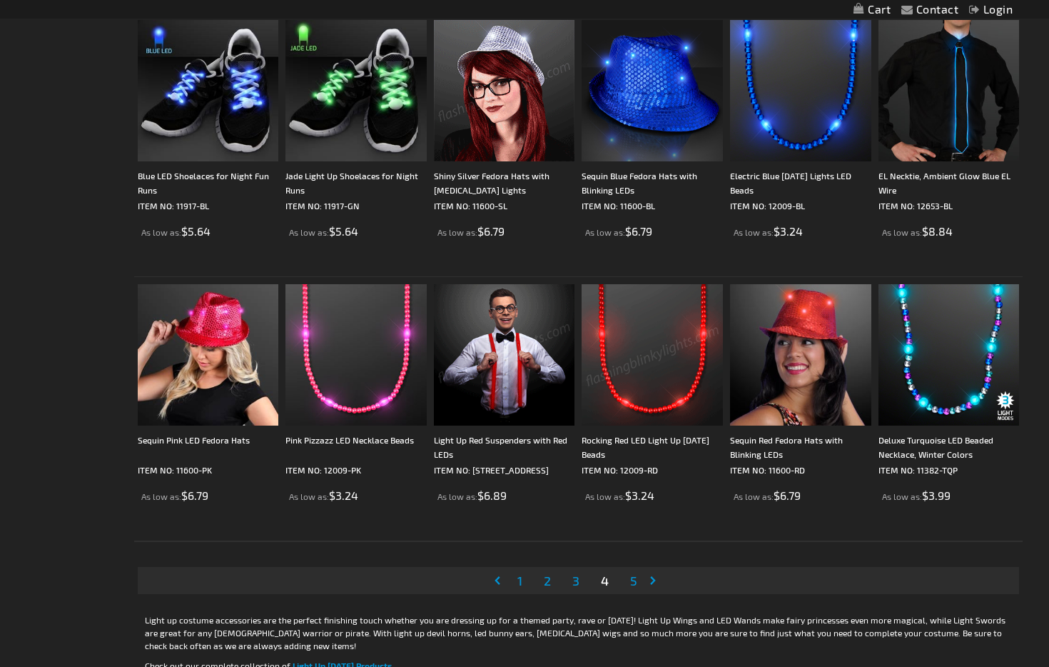
click at [630, 583] on link "Page 5" at bounding box center [634, 580] width 13 height 21
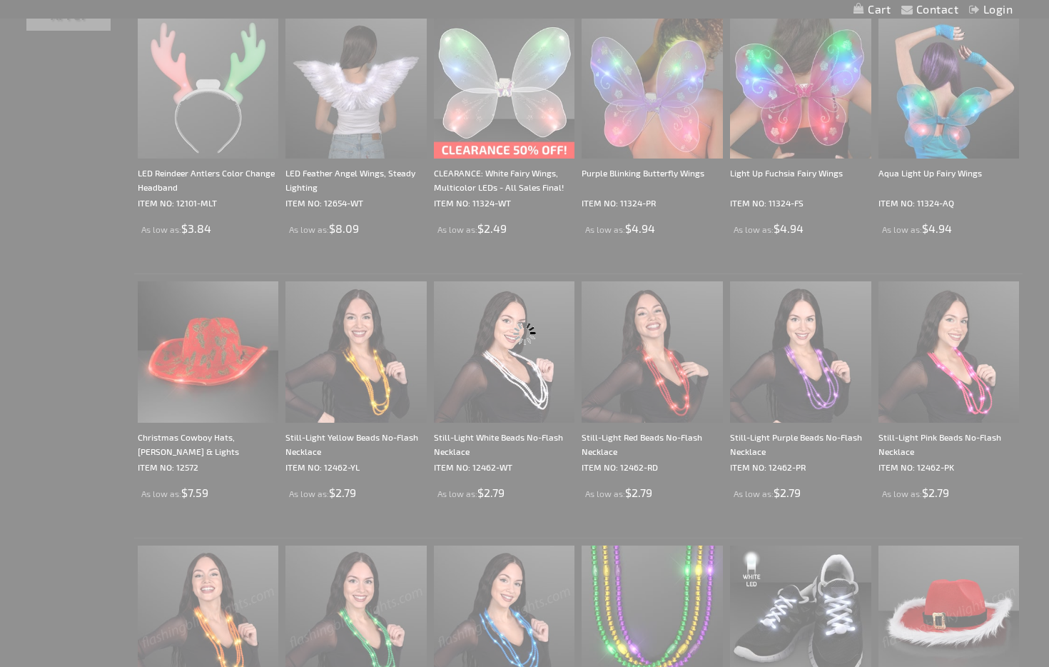
scroll to position [134, 0]
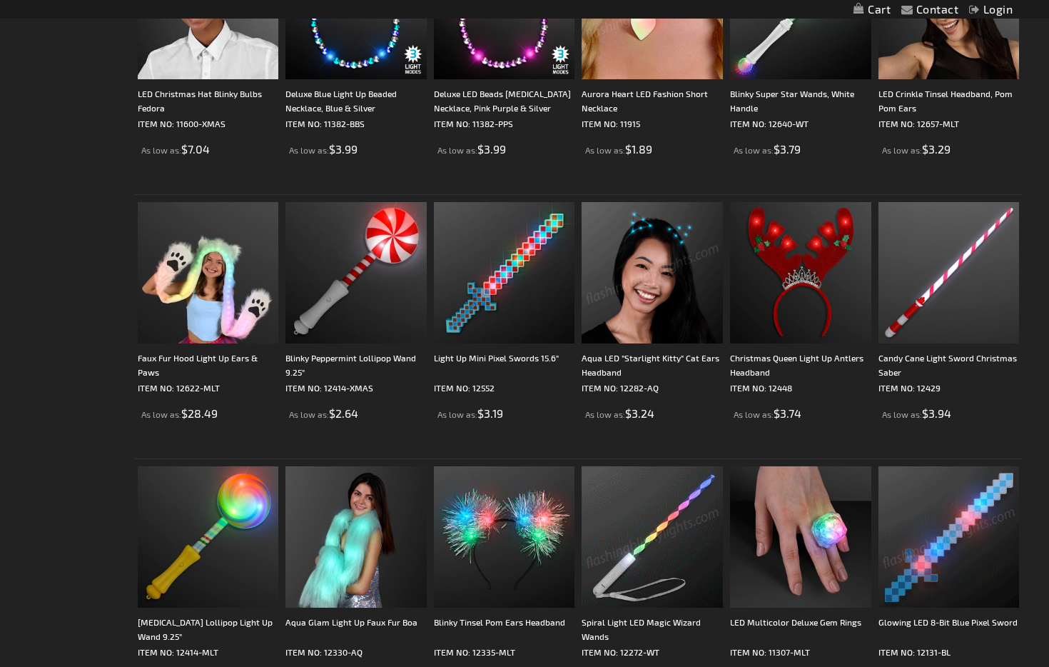
scroll to position [645, 0]
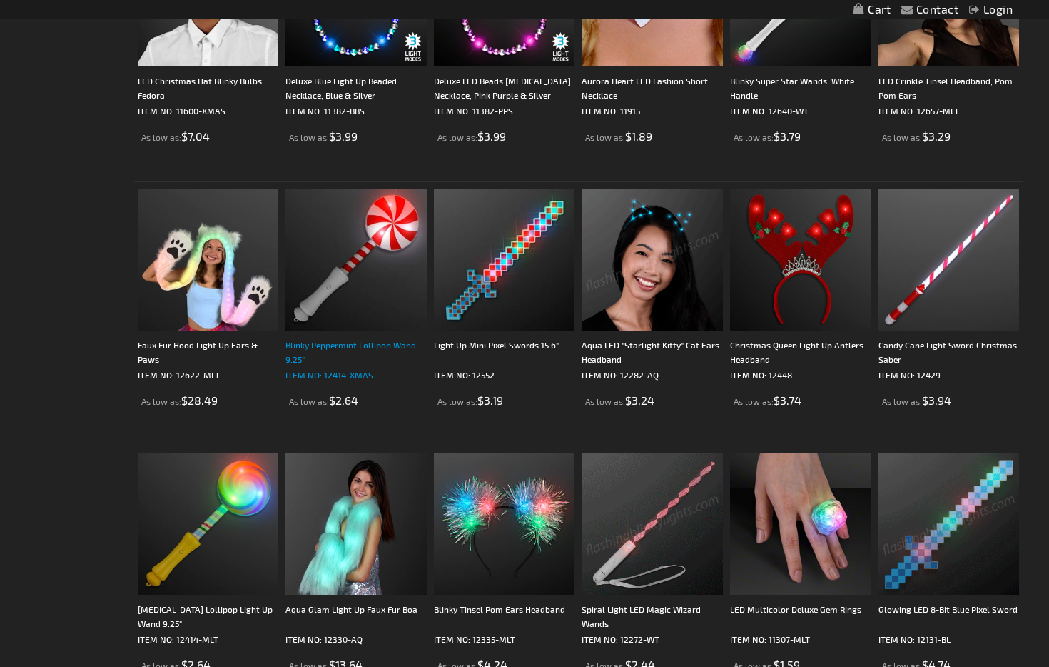
click at [313, 356] on div "Blinky Peppermint Lollipop Wand 9.25"" at bounding box center [356, 352] width 141 height 29
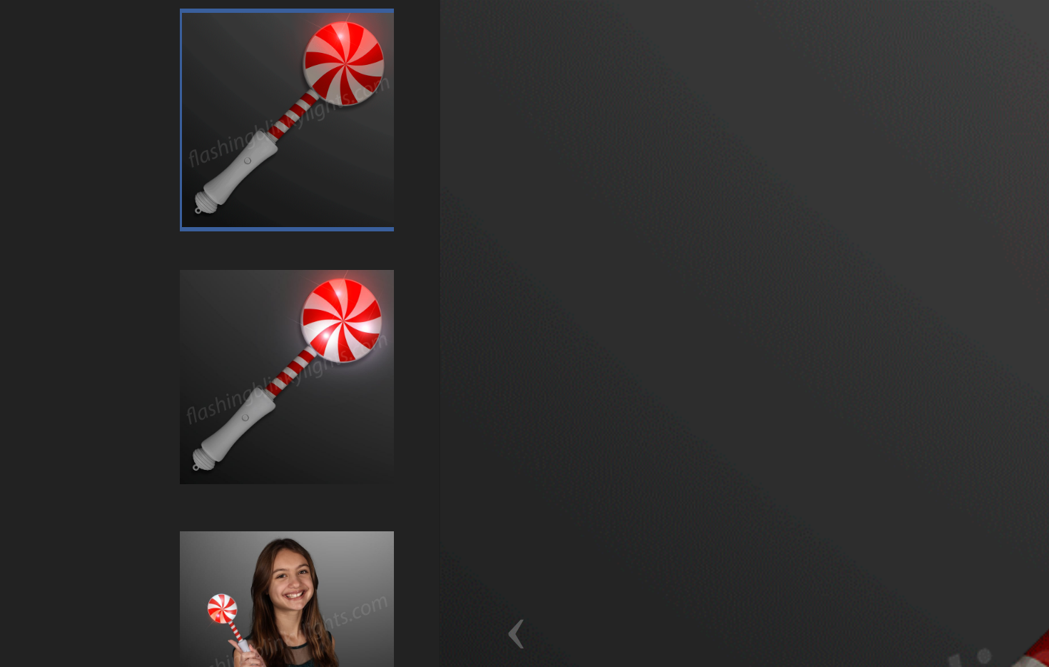
click at [156, 344] on img "Blinky Peppermint Lollipop Wand" at bounding box center [142, 351] width 71 height 71
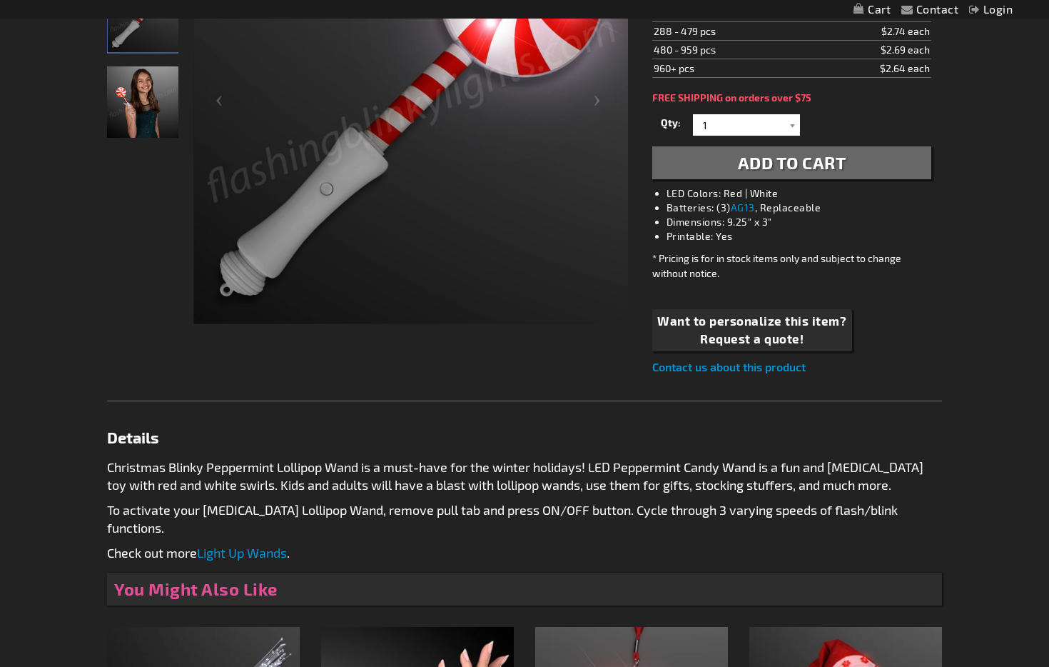
scroll to position [337, 0]
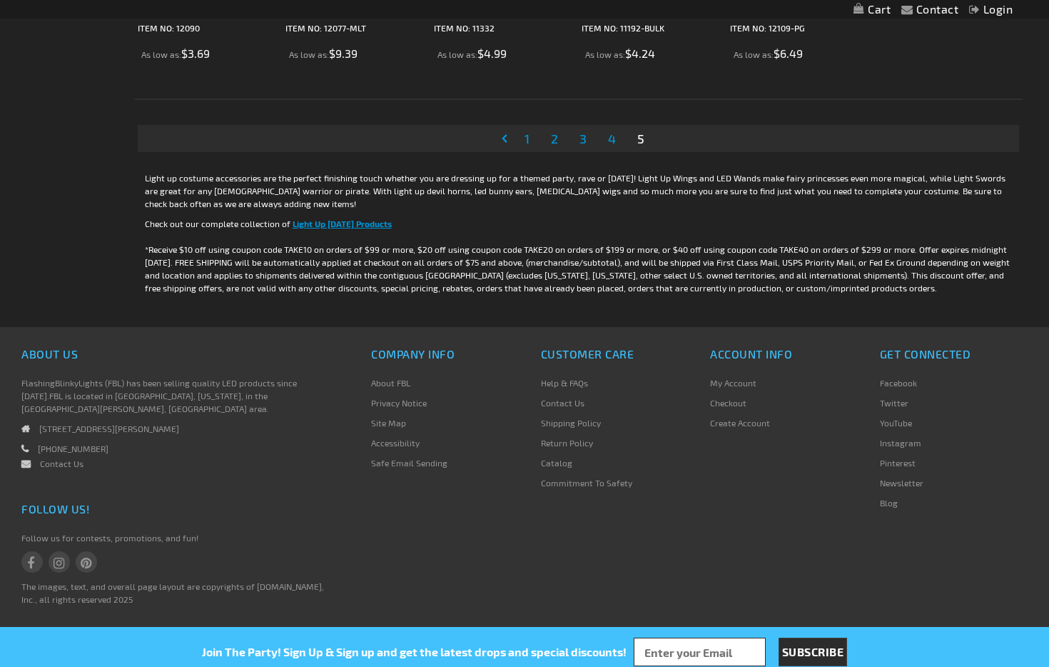
scroll to position [1527, 0]
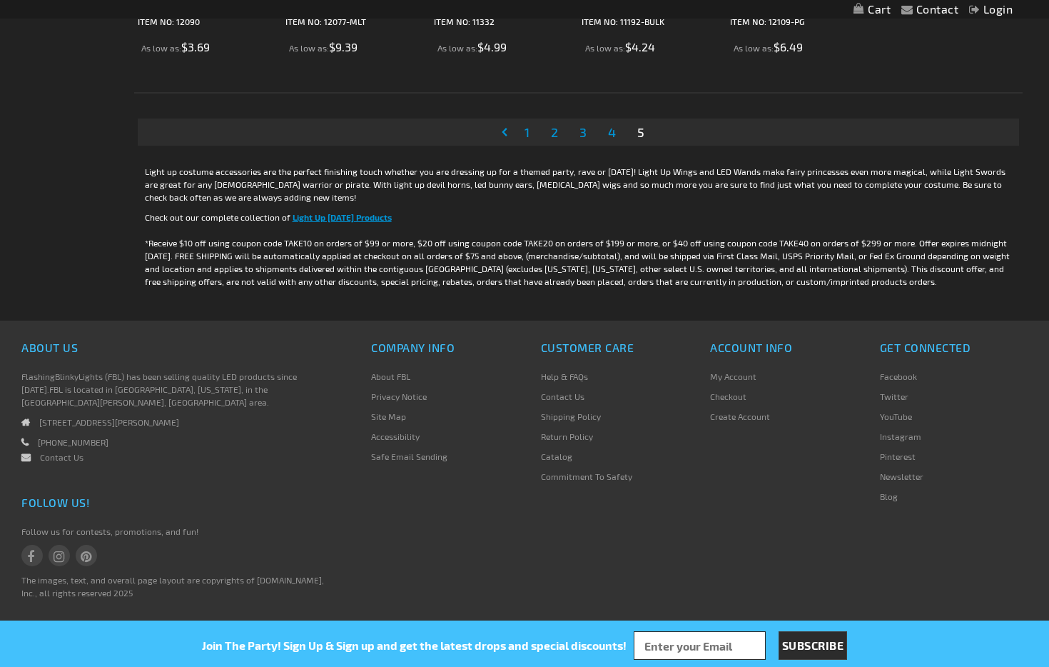
click at [528, 132] on span "1" at bounding box center [527, 132] width 5 height 16
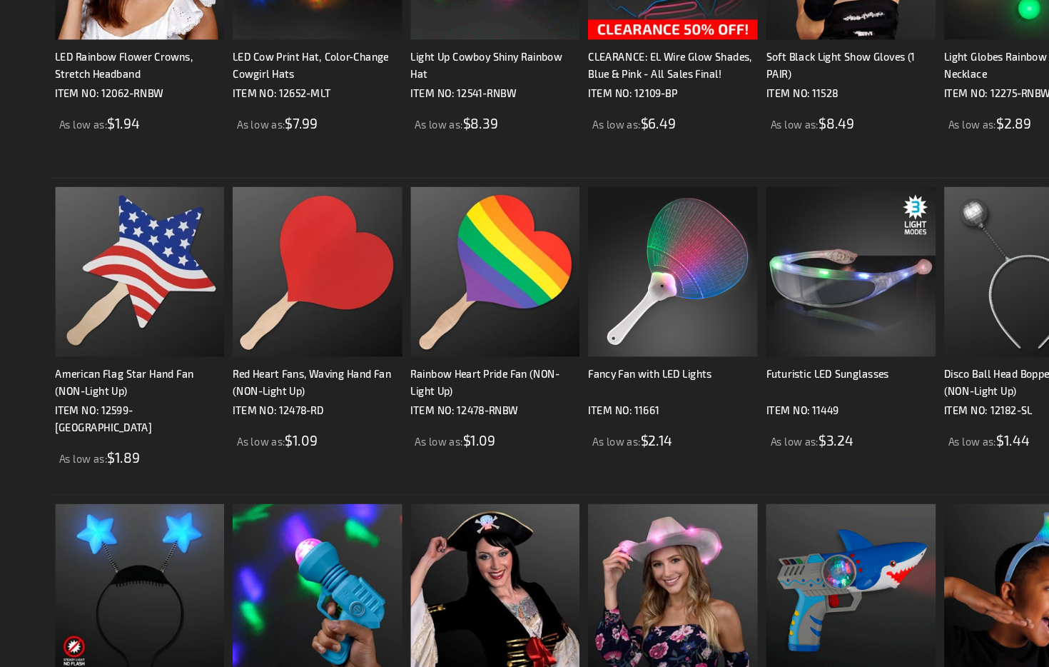
scroll to position [1627, 0]
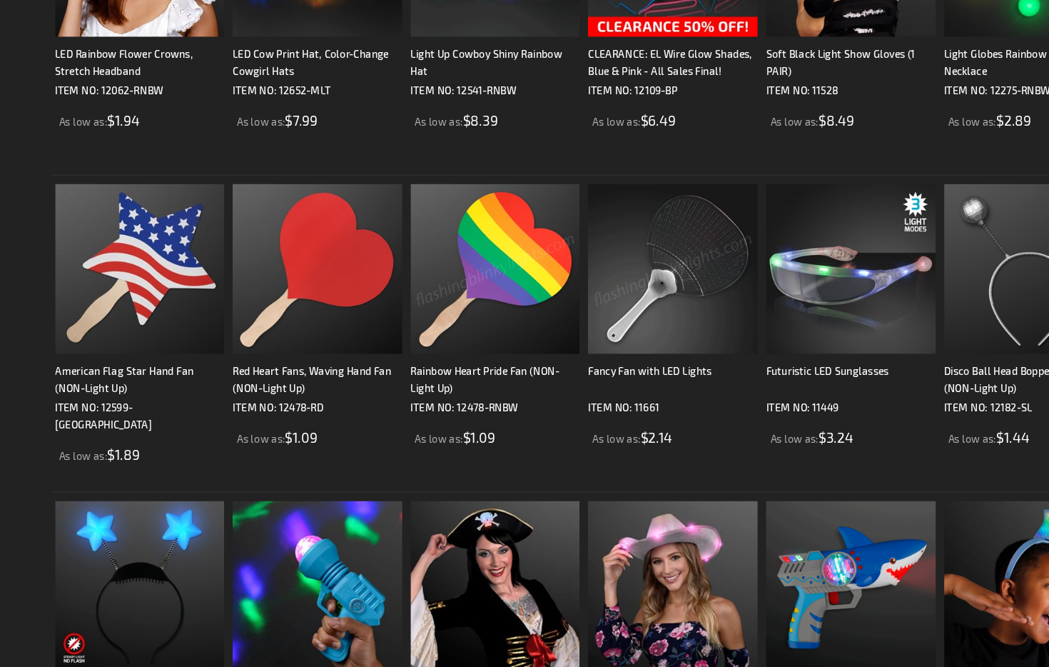
click at [513, 331] on img at bounding box center [504, 334] width 141 height 141
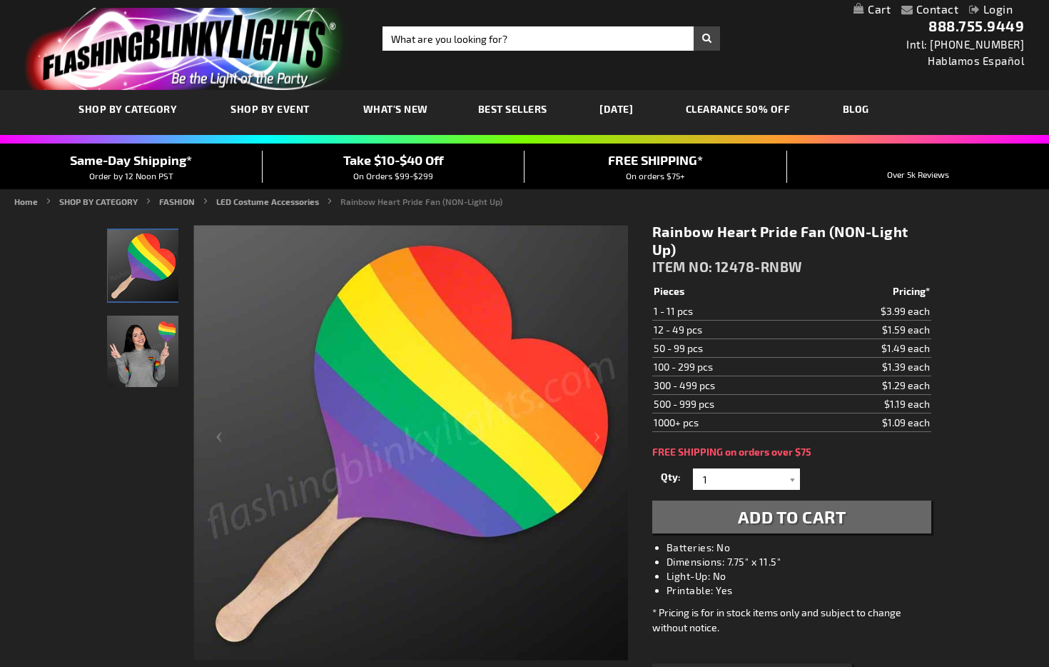
click at [141, 337] on img "Woman displaying Non-Light Up Rainbow Heart Pride Fan" at bounding box center [142, 351] width 71 height 71
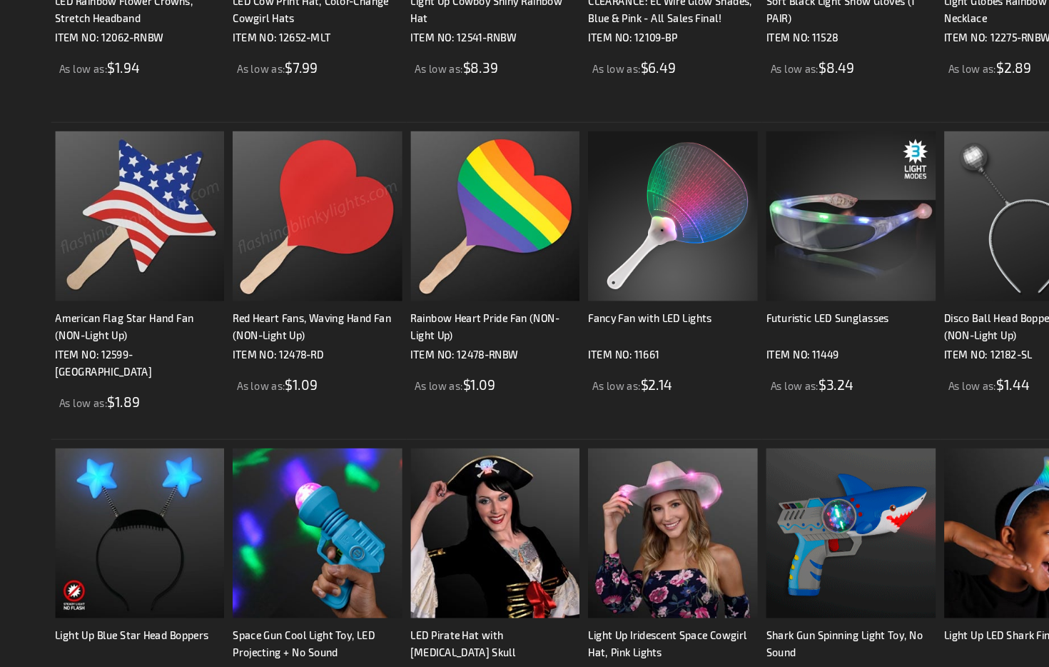
scroll to position [1627, 0]
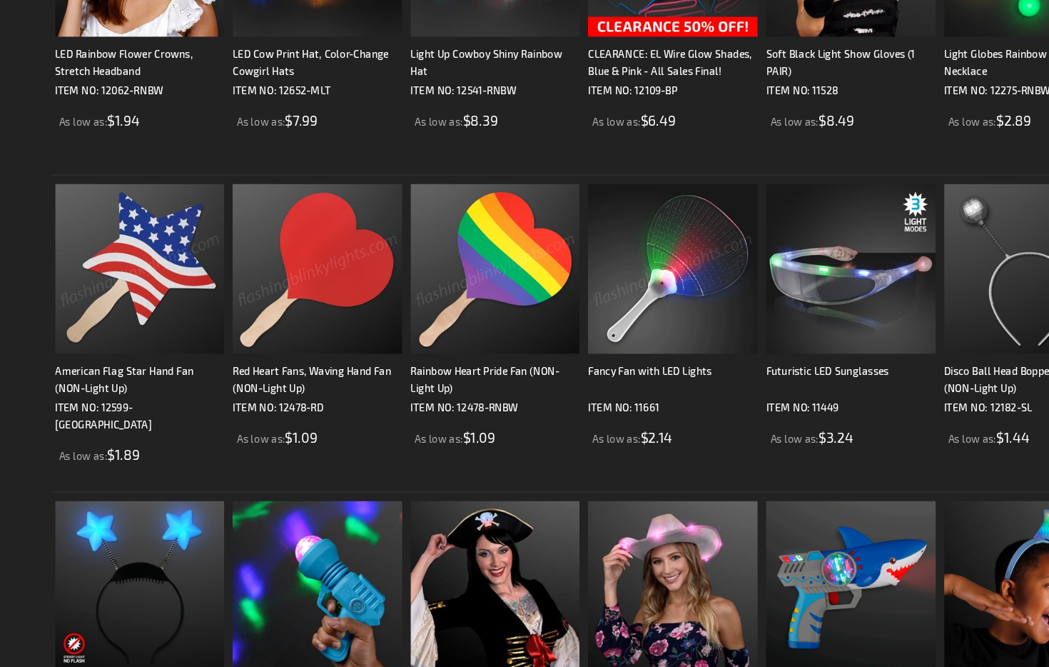
click at [680, 373] on img at bounding box center [652, 334] width 141 height 141
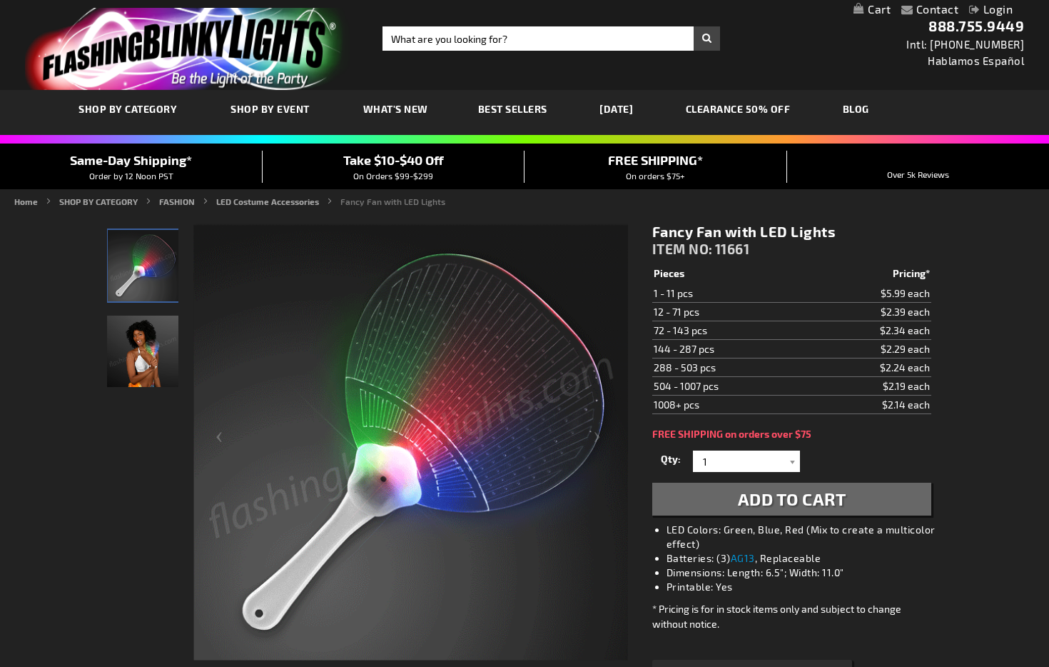
click at [153, 356] on img "Woman displaying LED Light Up Multicolor Fancy Fan" at bounding box center [142, 351] width 71 height 71
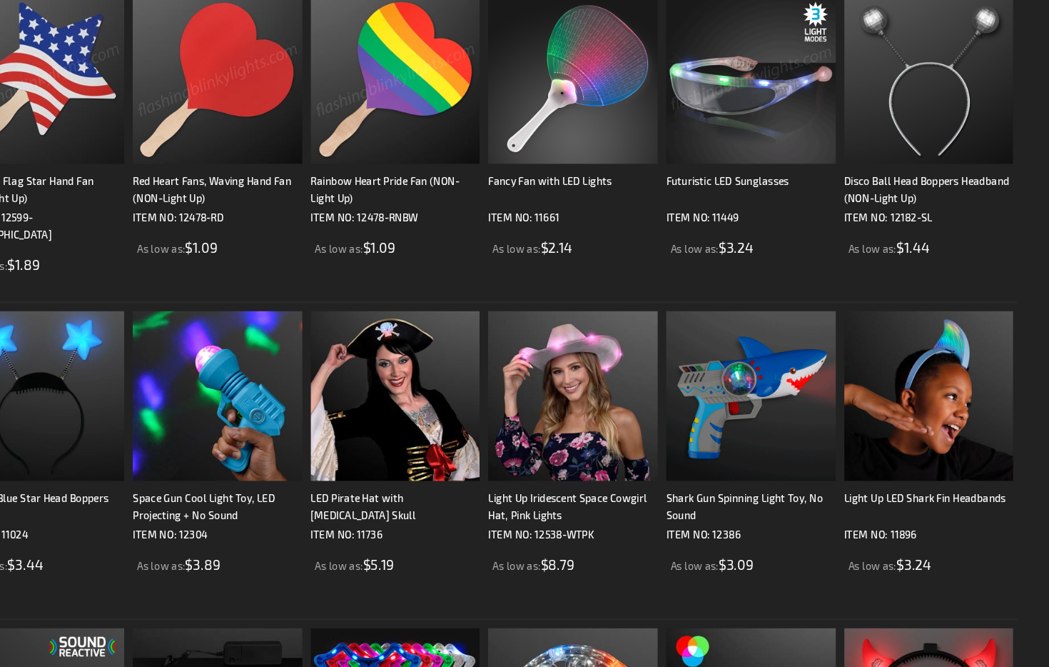
scroll to position [1795, 0]
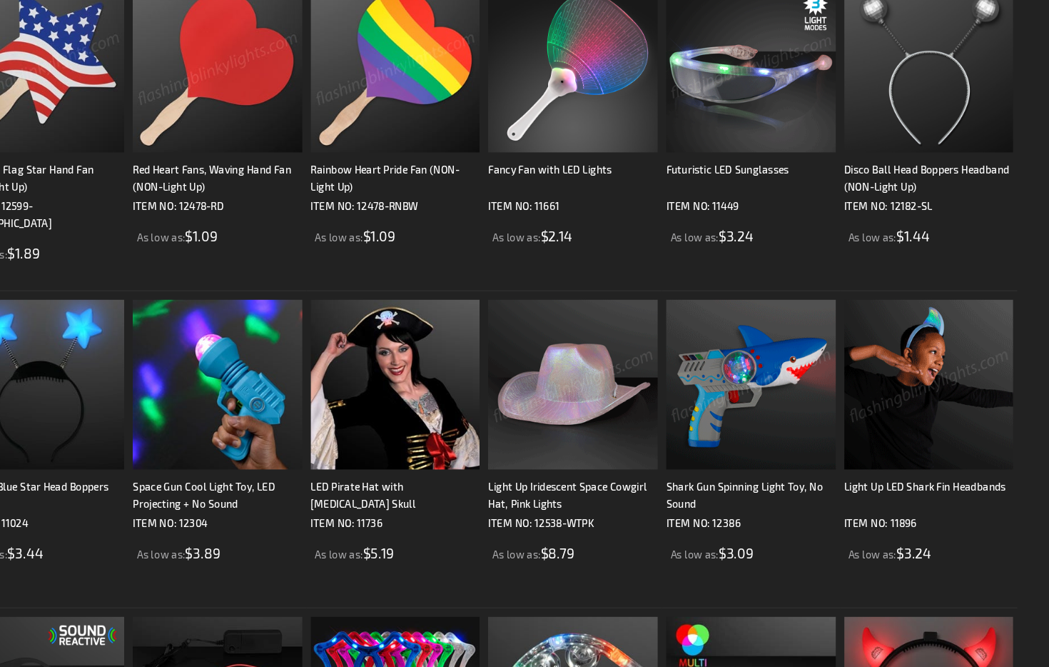
click at [928, 447] on img at bounding box center [949, 431] width 141 height 141
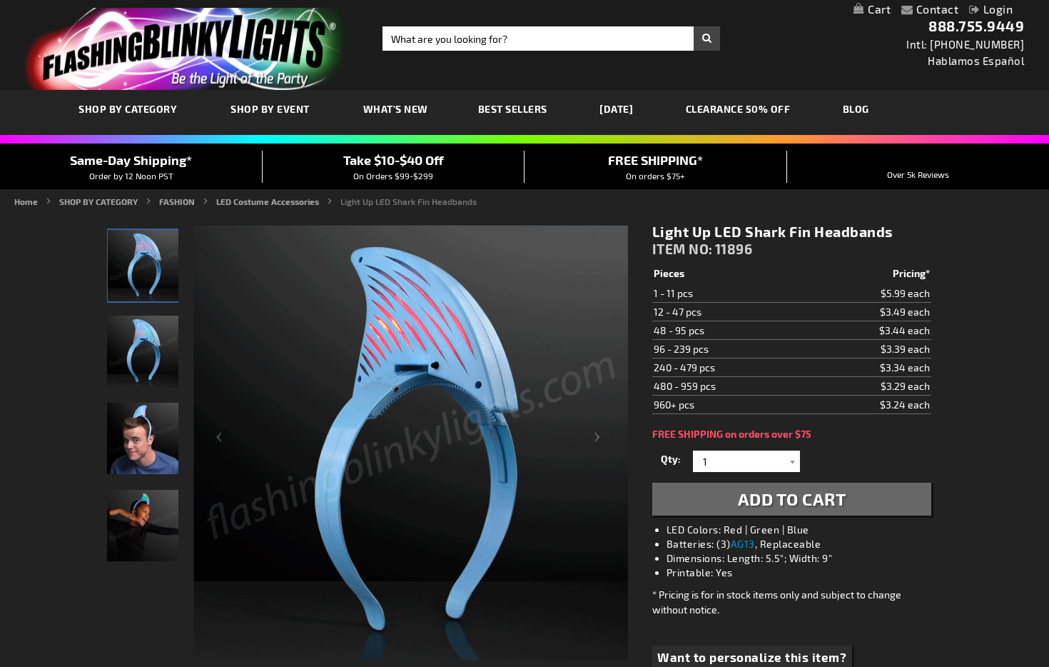
click at [161, 442] on img "Male wearing Light Up LED Shark Fin Headbands" at bounding box center [142, 438] width 71 height 71
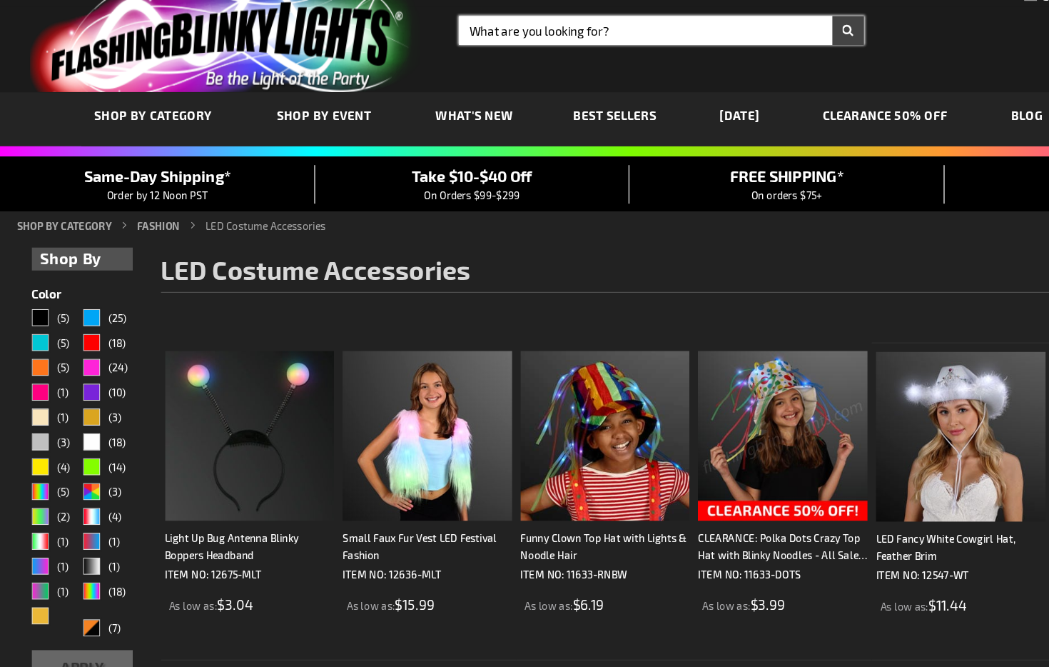
click at [406, 44] on input "Search" at bounding box center [552, 38] width 338 height 24
type input "disco"
click at [694, 26] on button "Search" at bounding box center [707, 38] width 26 height 24
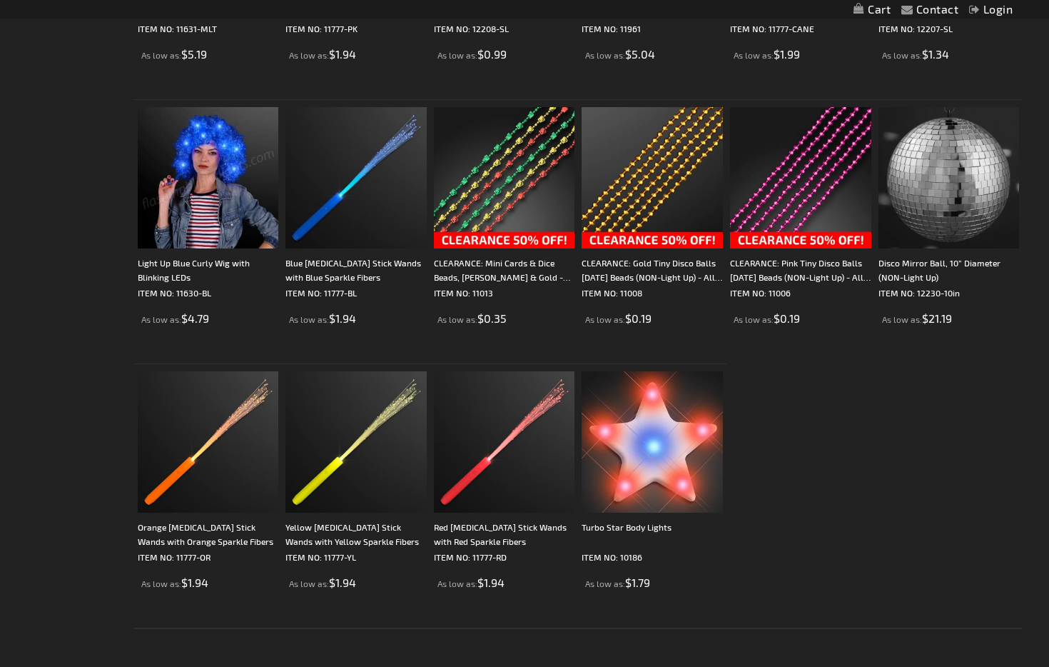
scroll to position [1523, 0]
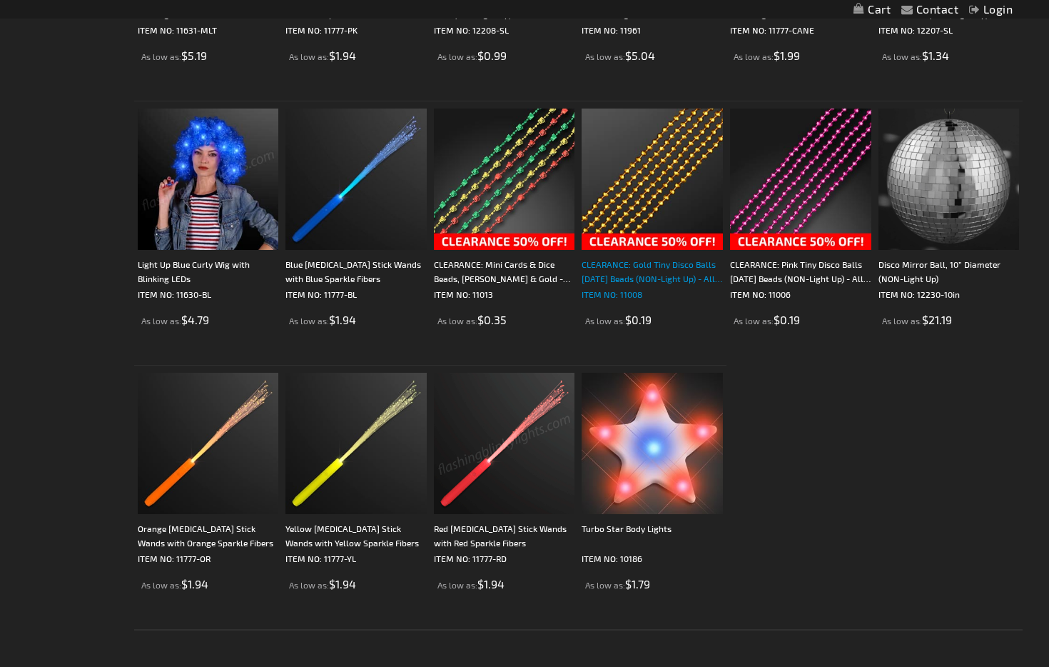
click at [624, 273] on div "CLEARANCE: Gold Tiny Disco Balls Mardi Gras Beads (NON-Light Up) - All Sales Fi…" at bounding box center [652, 271] width 141 height 29
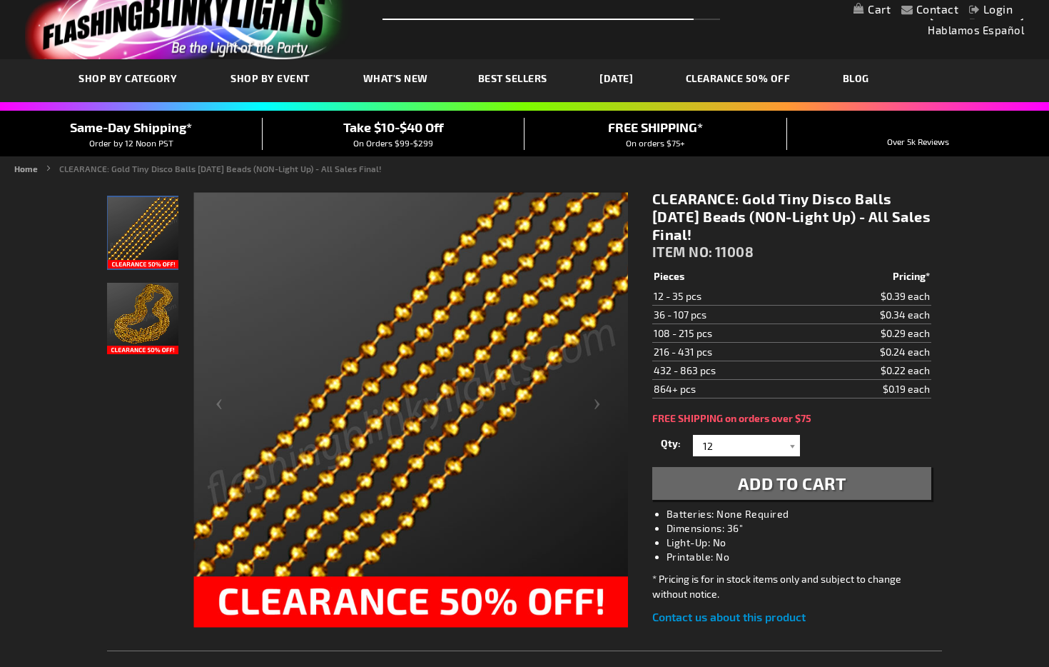
scroll to position [34, 0]
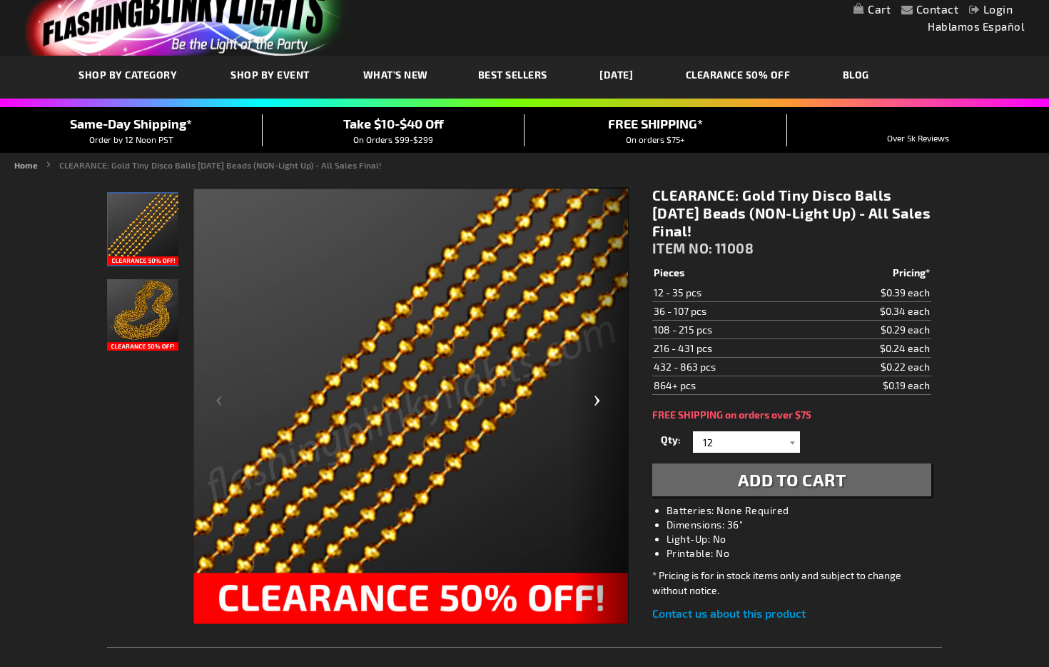
click at [595, 403] on div "Next" at bounding box center [600, 406] width 57 height 438
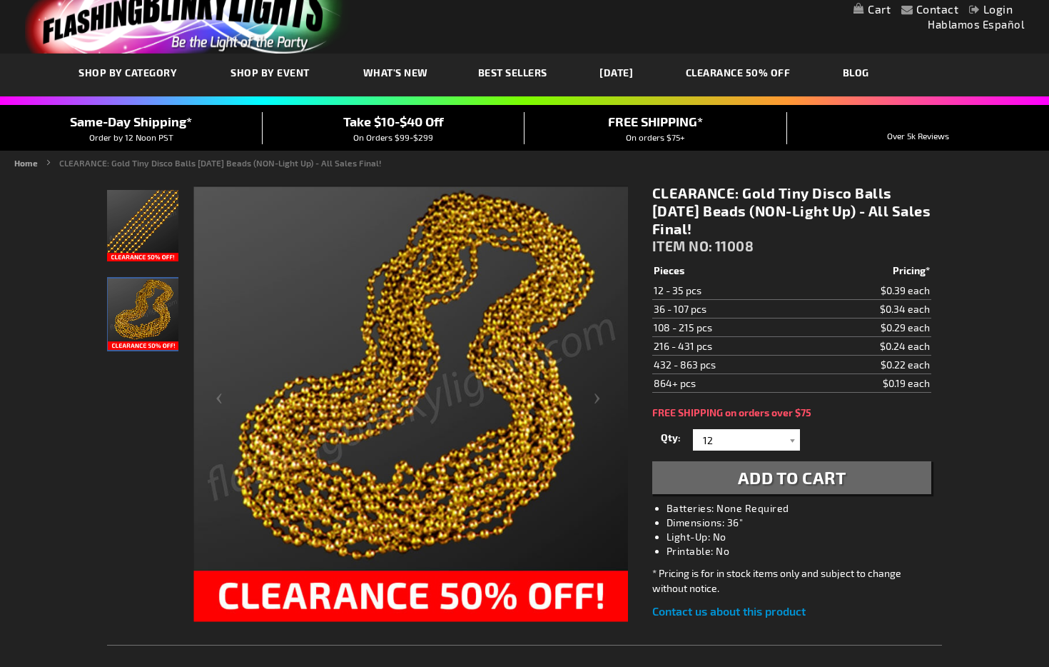
scroll to position [0, 0]
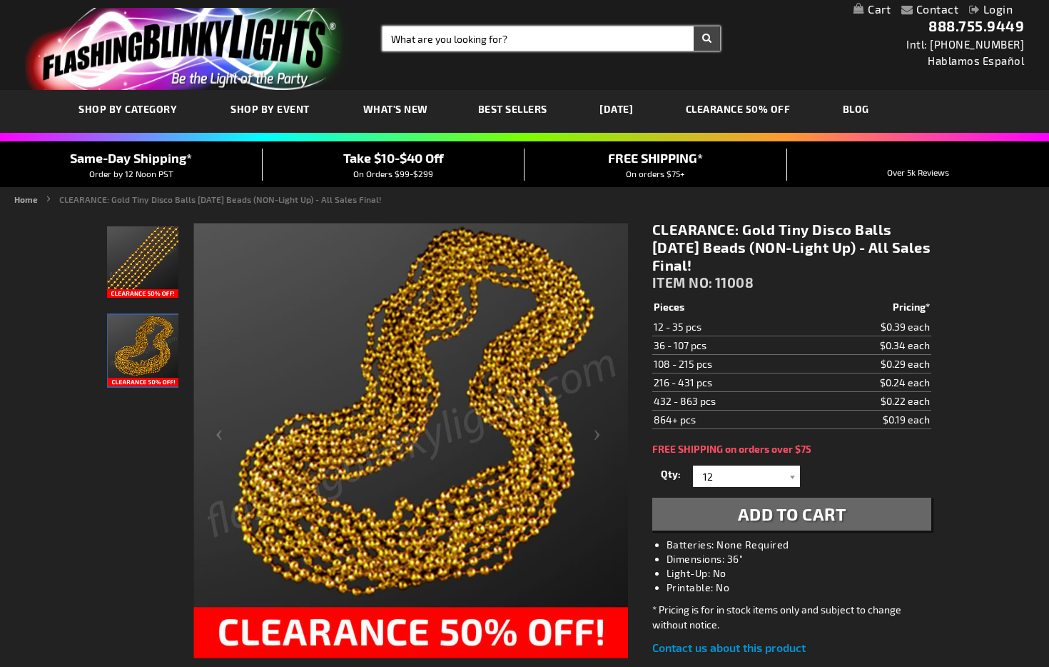
click at [430, 39] on input "Search" at bounding box center [552, 38] width 338 height 24
type input "beads"
click at [694, 26] on button "Search" at bounding box center [707, 38] width 26 height 24
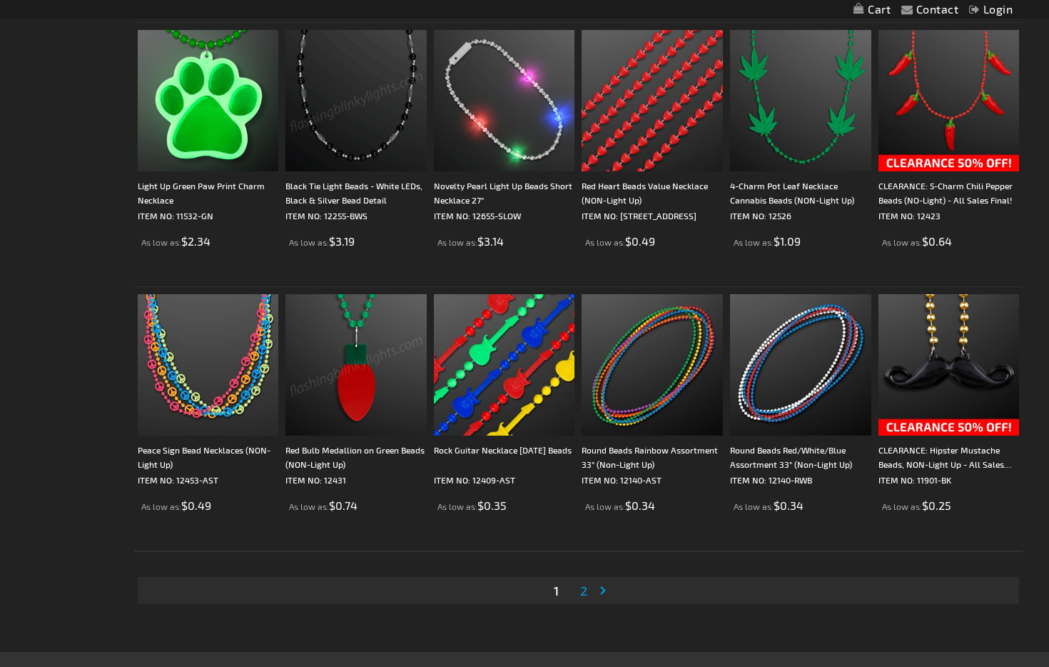
scroll to position [2547, 0]
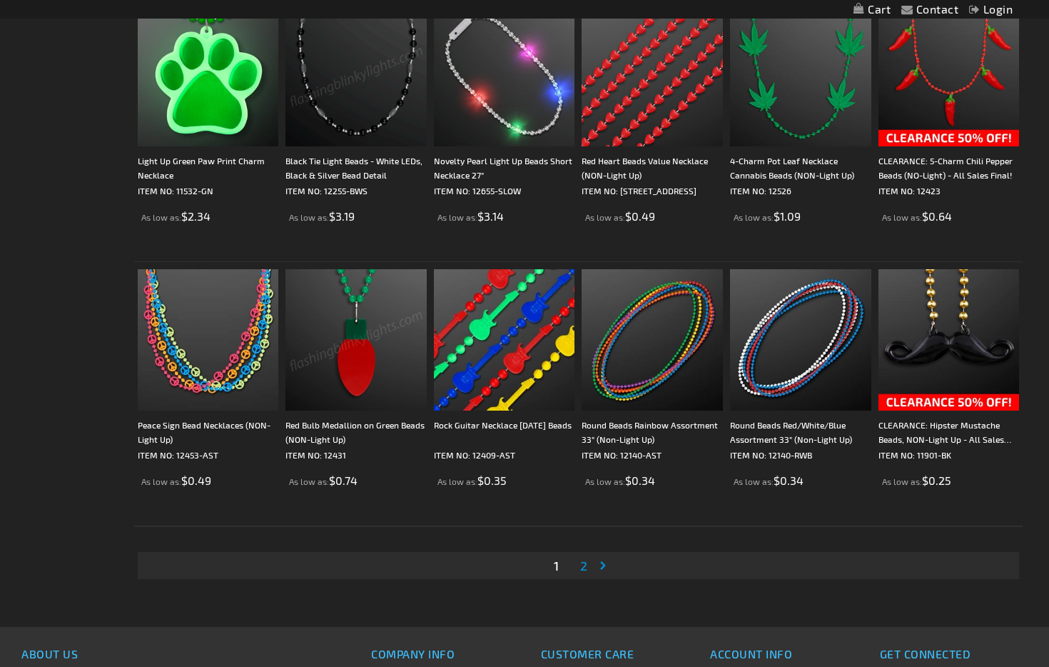
click at [583, 571] on span "2" at bounding box center [583, 566] width 7 height 16
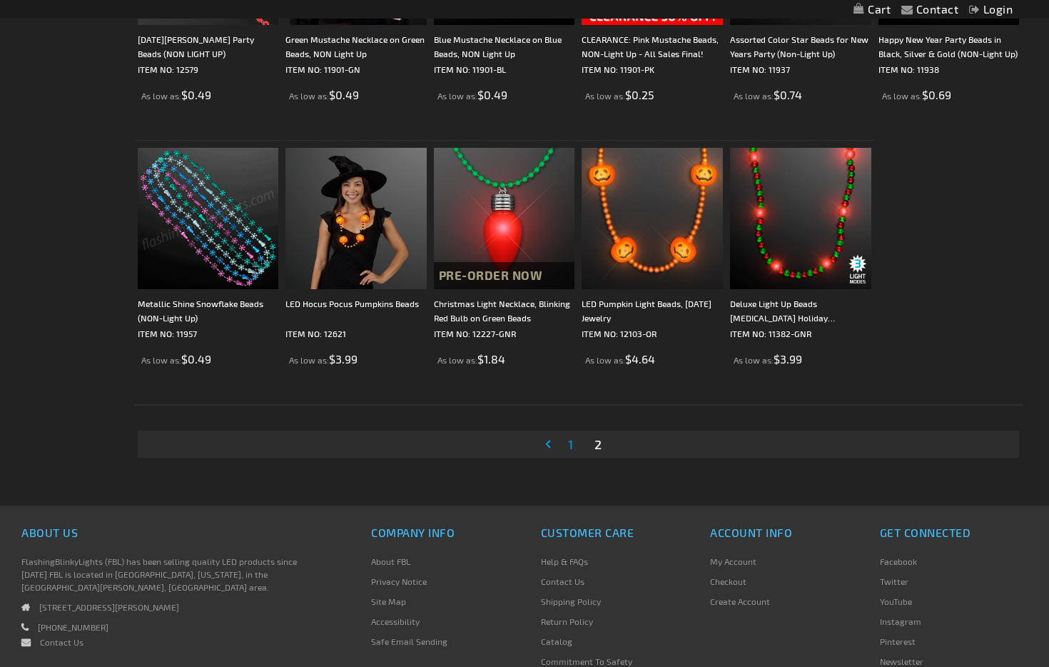
scroll to position [2399, 0]
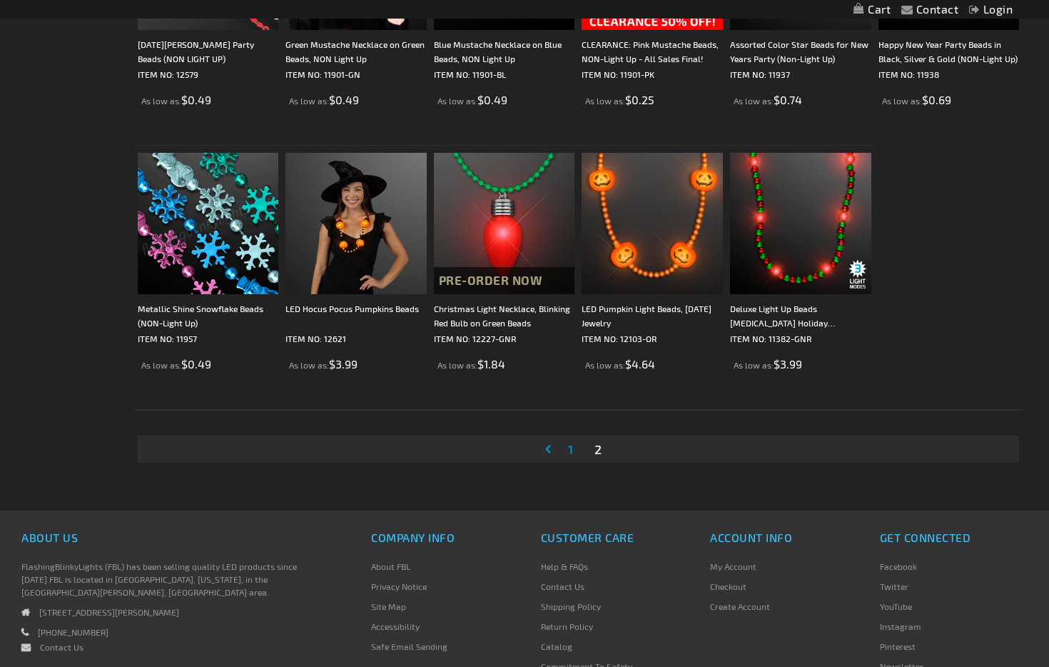
click at [574, 453] on link "Page 1" at bounding box center [570, 448] width 11 height 21
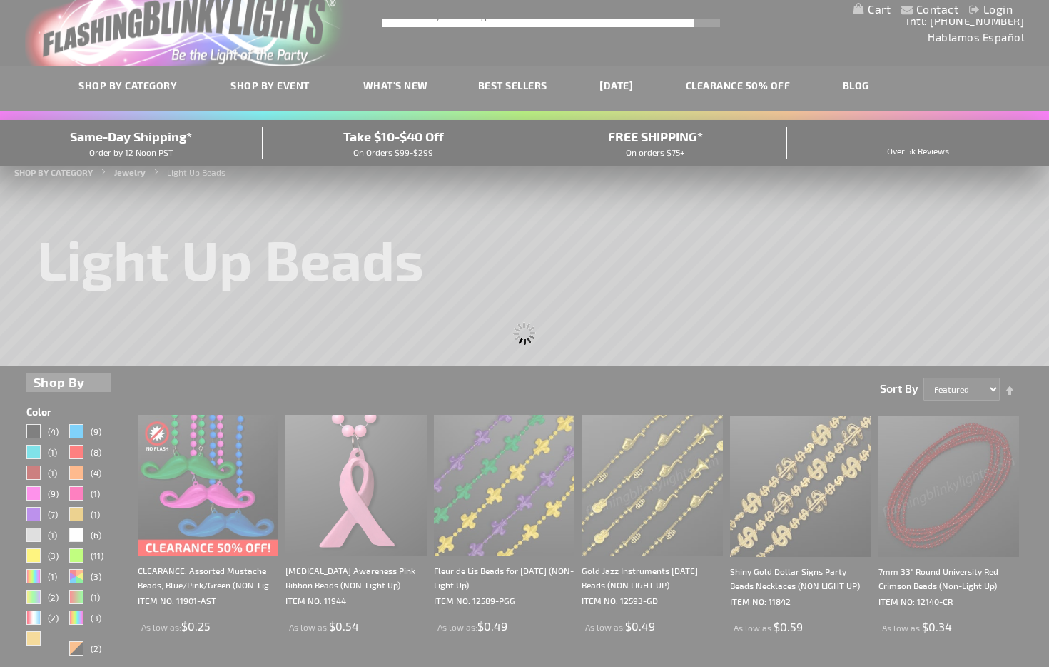
scroll to position [0, 0]
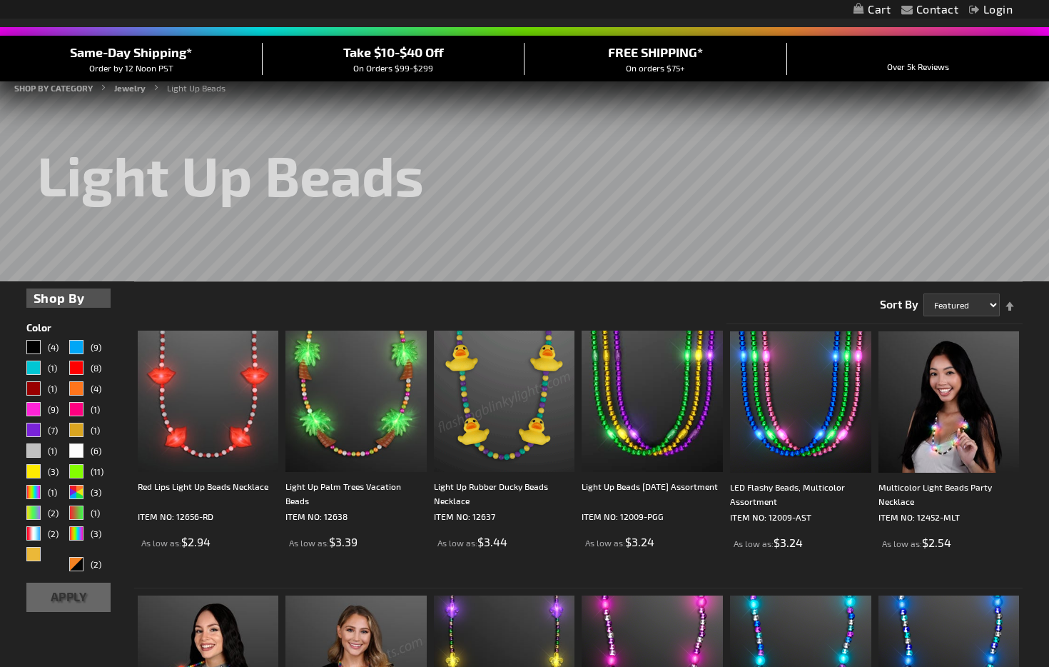
scroll to position [111, 0]
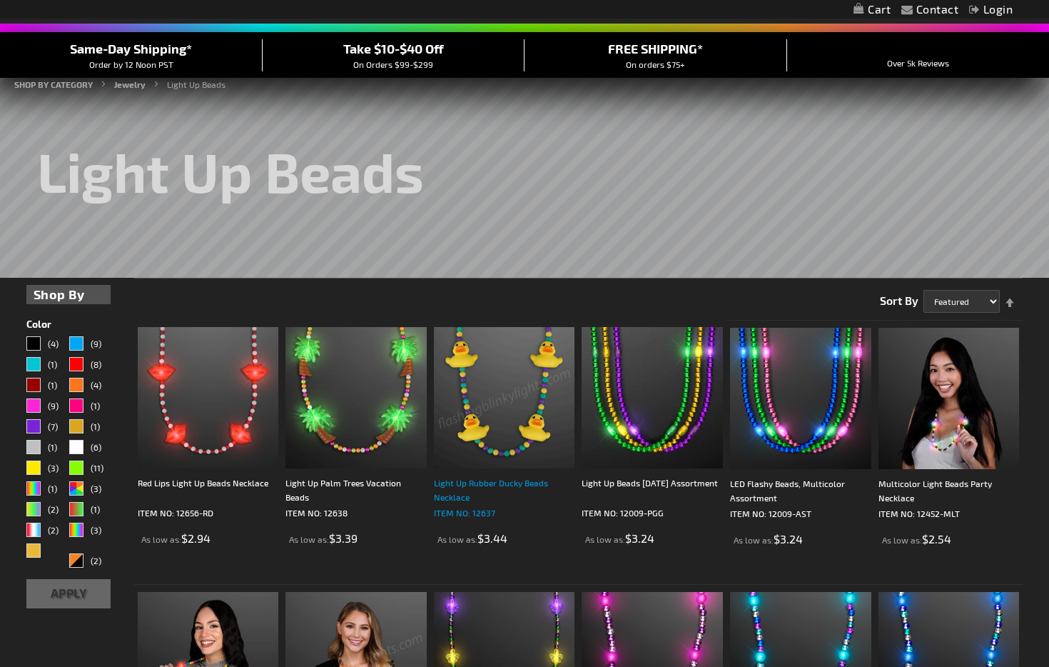
click at [460, 488] on div "Light Up Rubber Ducky Beads Necklace" at bounding box center [504, 489] width 141 height 29
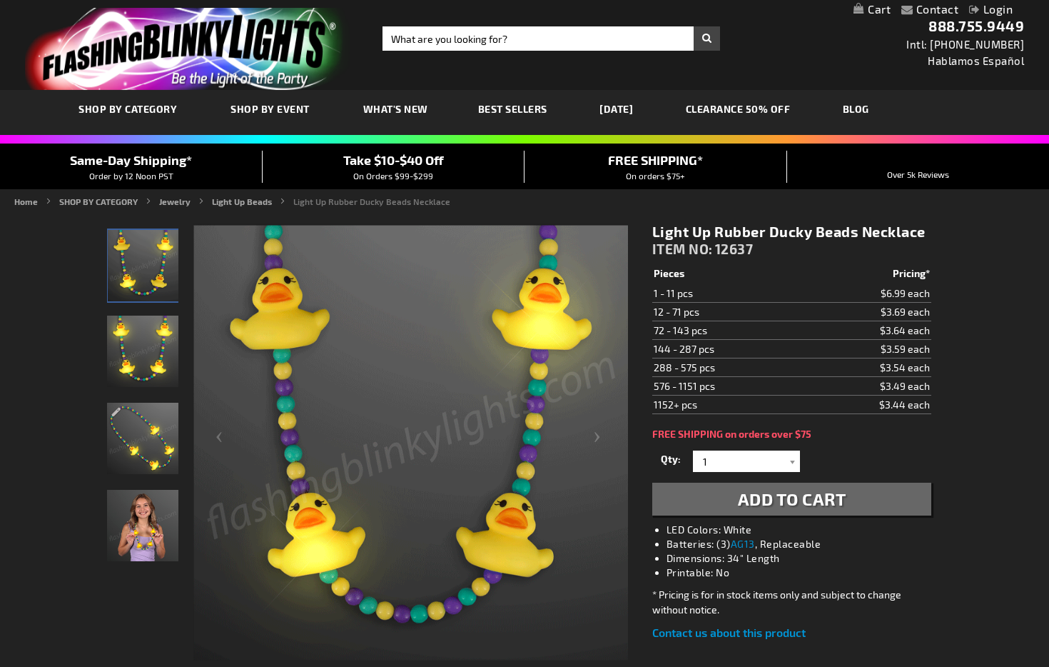
click at [150, 359] on img "Light Up Rubber Ducky Beads Necklace" at bounding box center [142, 351] width 71 height 71
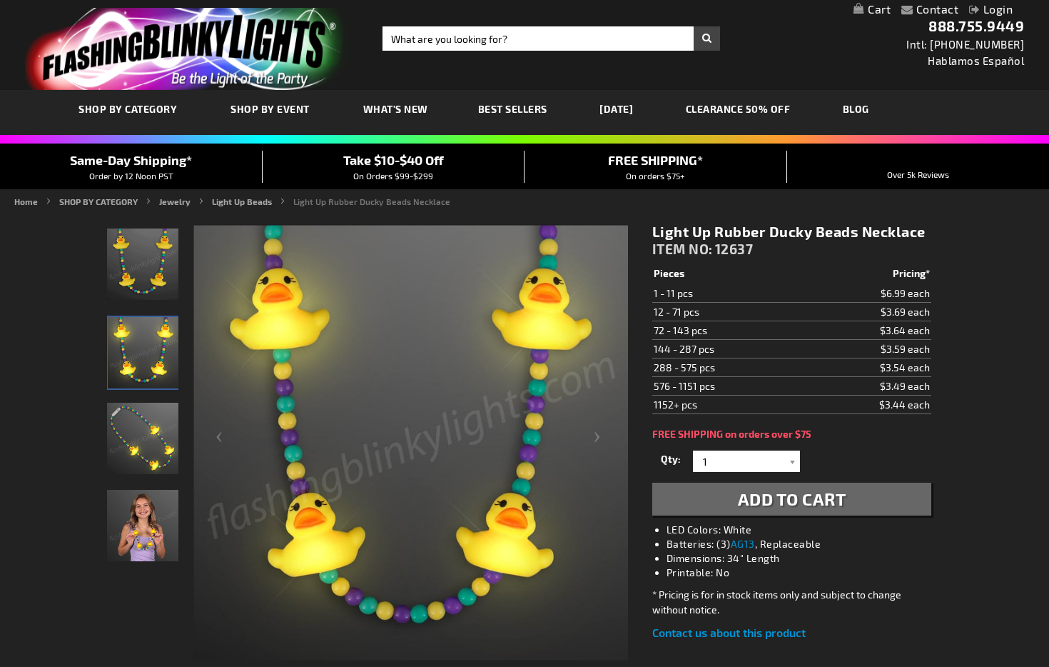
click at [160, 448] on img "Light Up Rubber Ducky Beads Necklace" at bounding box center [142, 438] width 71 height 71
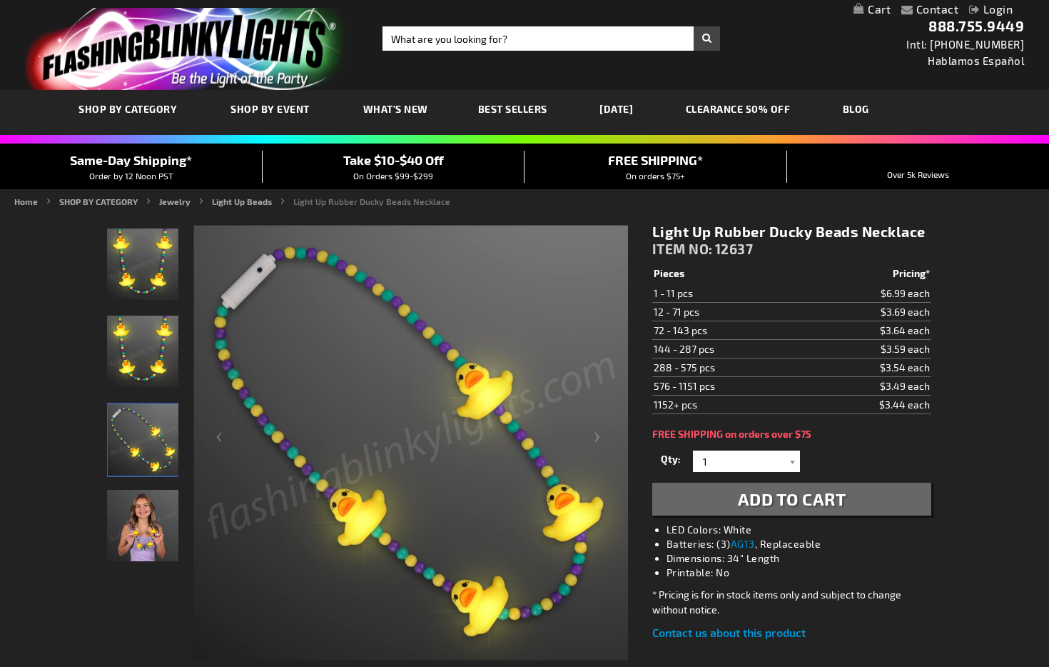
click at [142, 515] on img "Girl wearing Light Up Rubber Ducky Beads Necklace" at bounding box center [142, 525] width 71 height 71
